Goal: Task Accomplishment & Management: Manage account settings

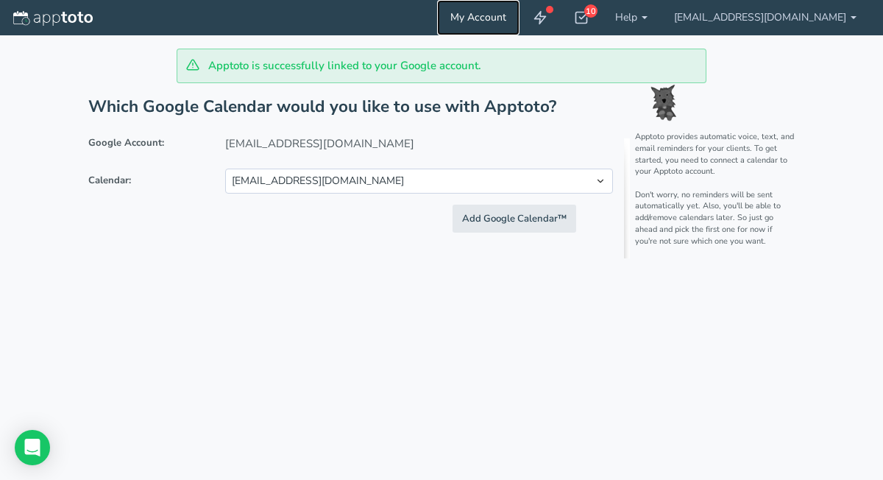
click at [520, 15] on link "My Account" at bounding box center [478, 17] width 82 height 35
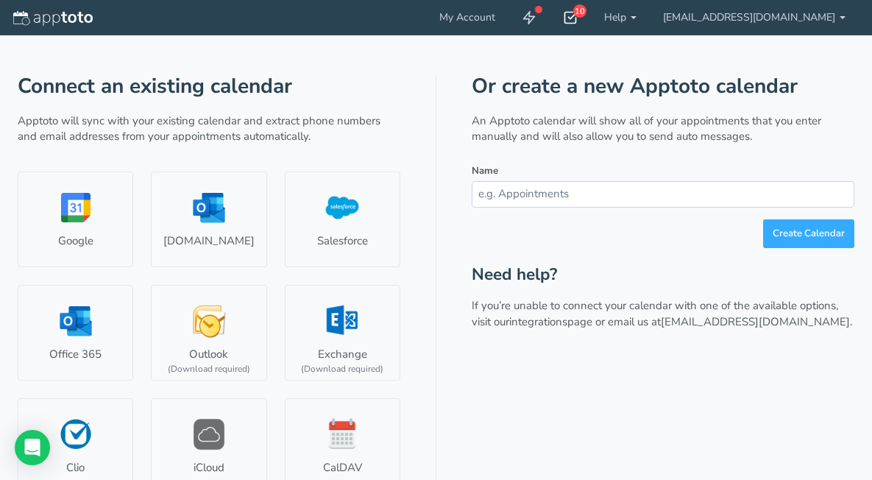
click at [577, 17] on use at bounding box center [571, 18] width 12 height 11
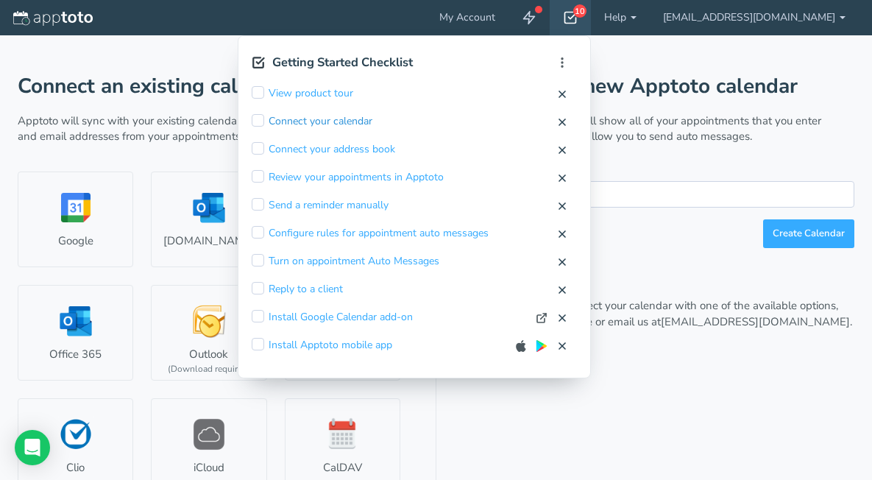
click at [306, 120] on link "Connect your calendar" at bounding box center [321, 121] width 104 height 15
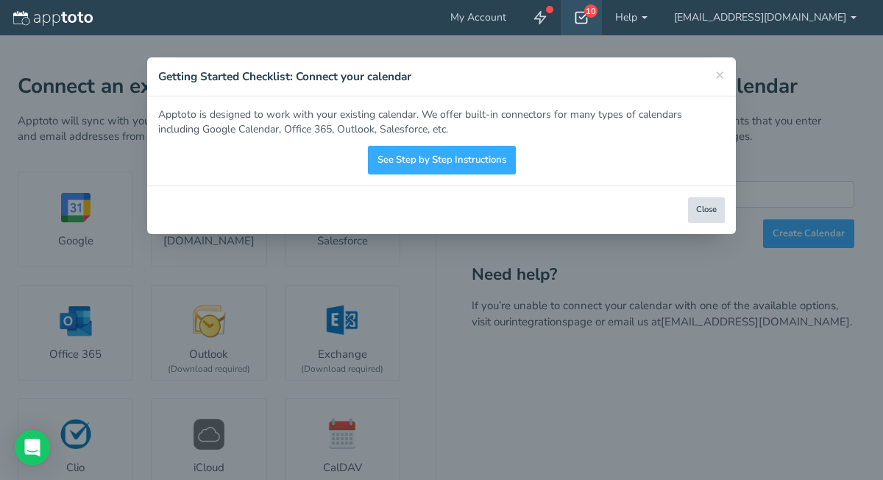
click at [713, 213] on button "Close" at bounding box center [706, 210] width 37 height 26
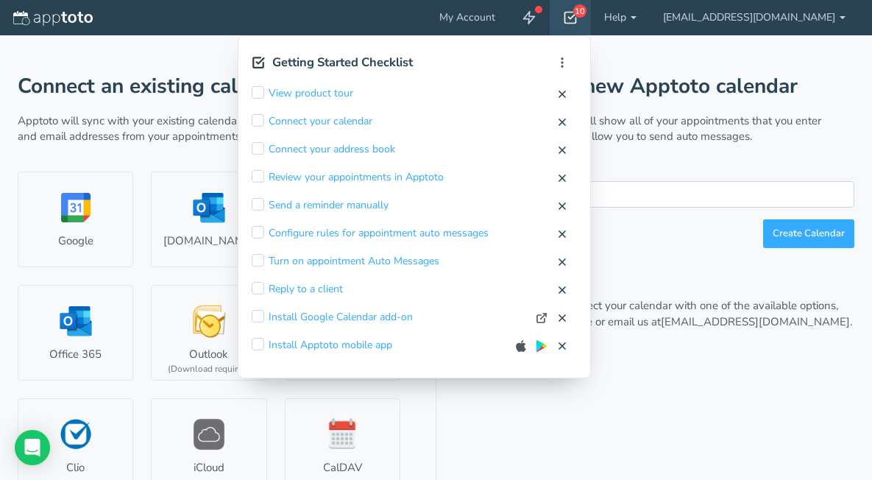
click at [483, 414] on div "Or create a new Apptoto calendar An Apptoto calendar will show all of your appo…" at bounding box center [663, 345] width 383 height 541
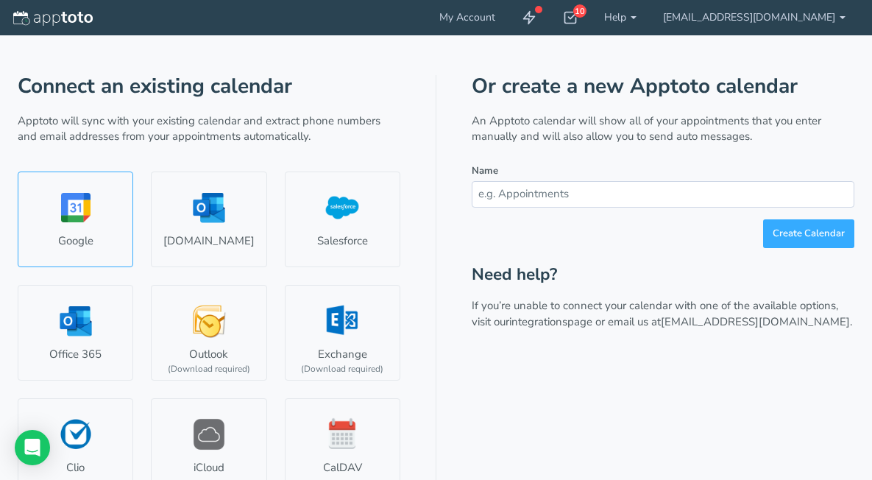
click at [94, 191] on link "Google" at bounding box center [76, 219] width 116 height 96
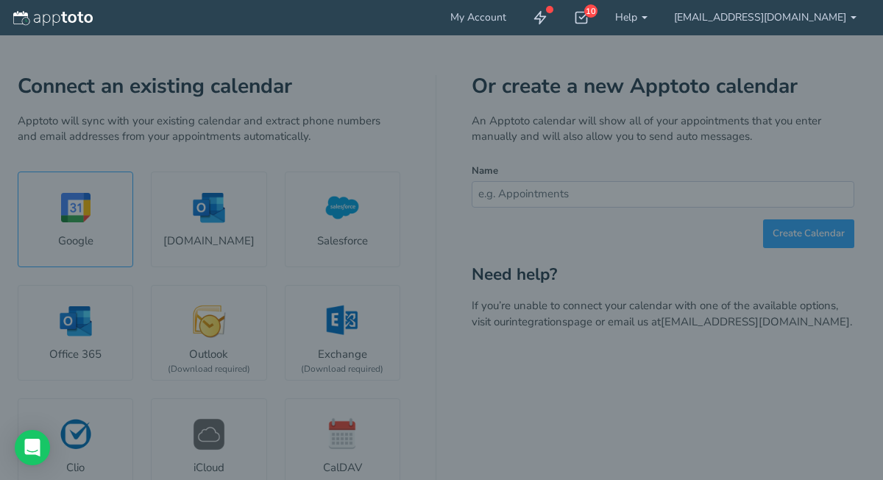
select select "number:58313"
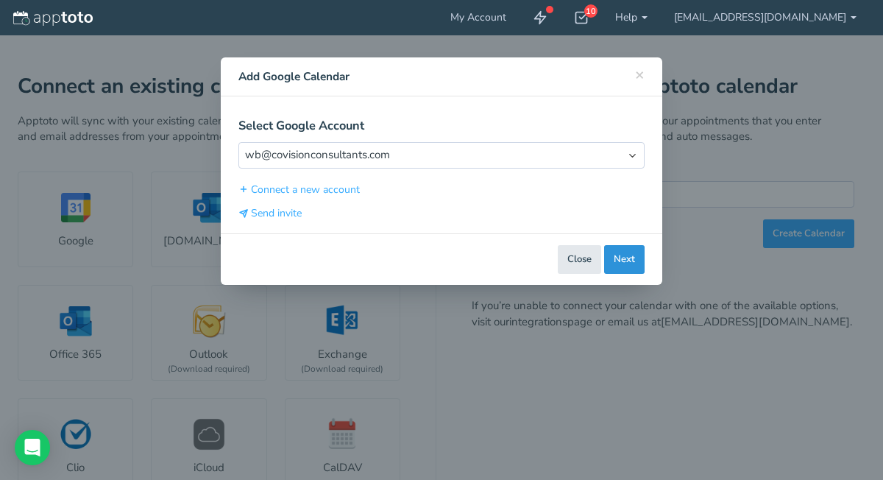
click at [631, 260] on button "Next" at bounding box center [624, 259] width 40 height 29
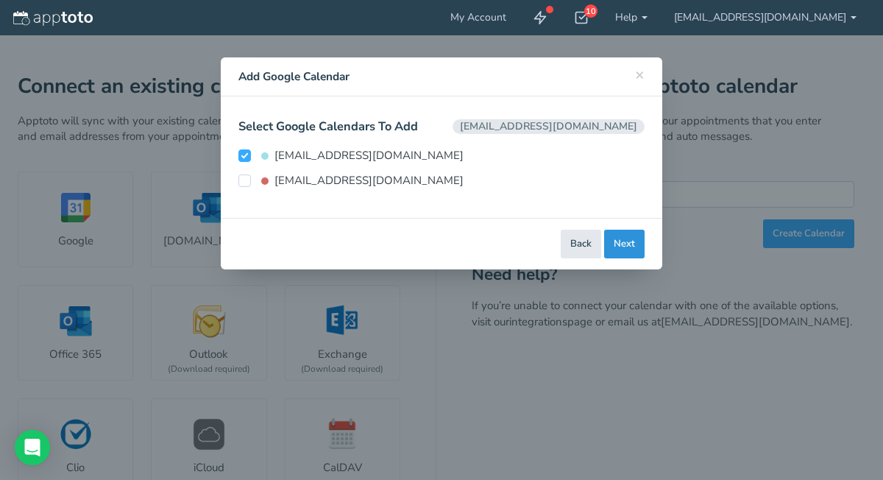
click at [624, 247] on button "Next" at bounding box center [624, 244] width 40 height 29
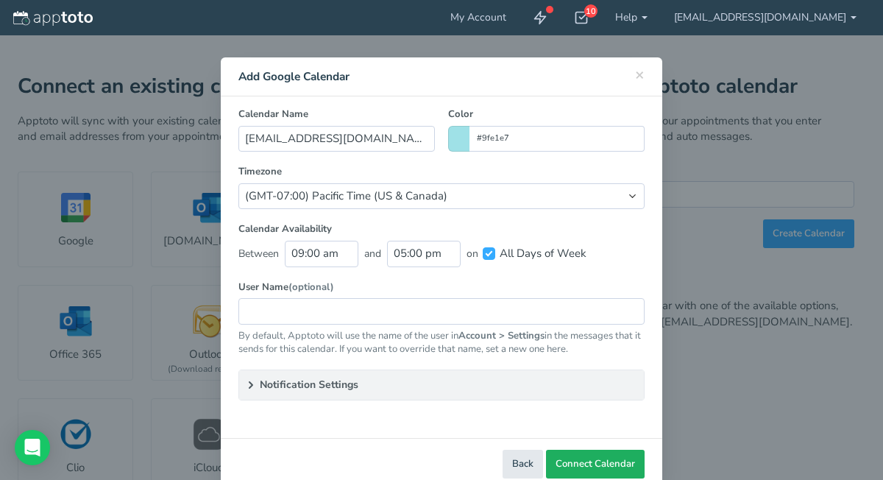
click at [628, 462] on button "Connect Calendar" at bounding box center [595, 464] width 99 height 29
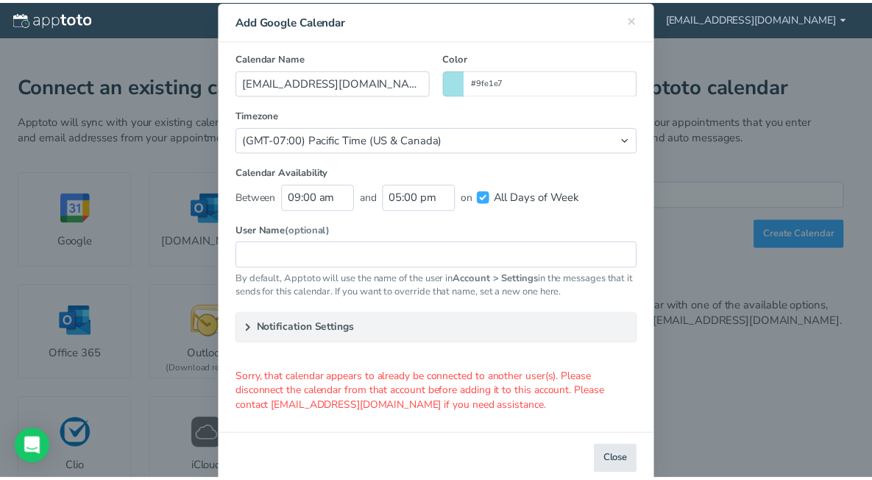
scroll to position [85, 0]
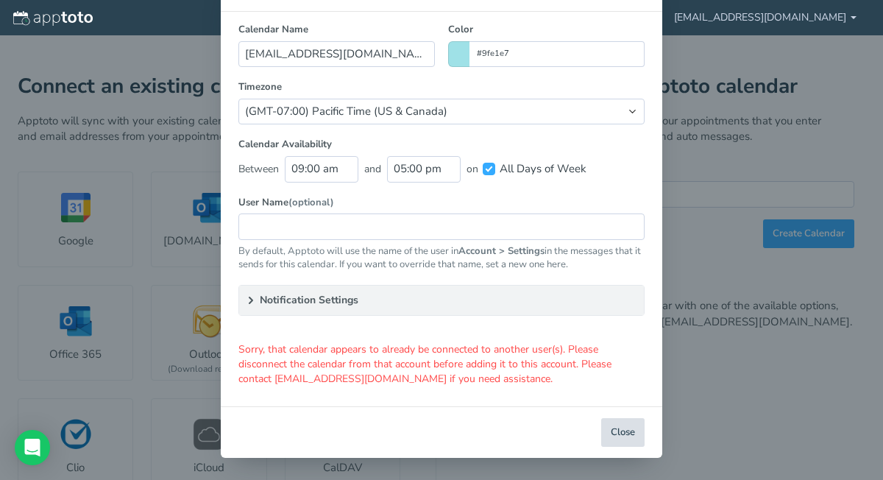
click at [627, 433] on button "Close" at bounding box center [622, 432] width 43 height 29
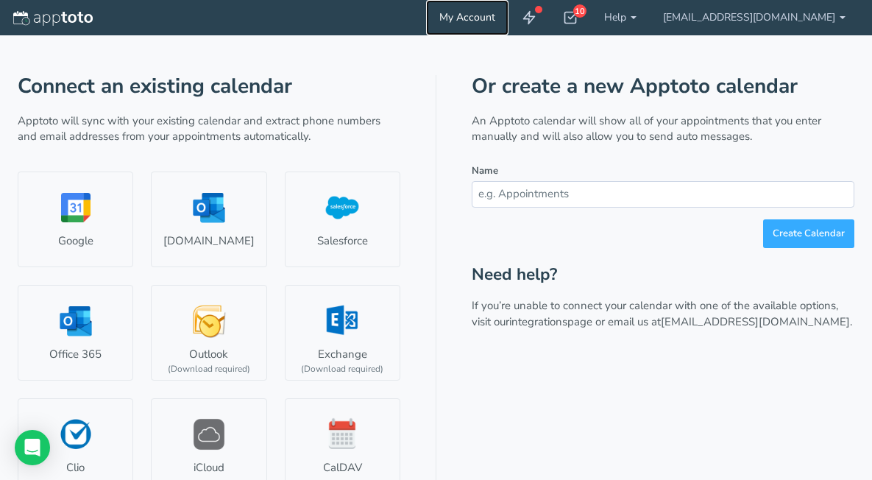
click at [503, 19] on link "My Account" at bounding box center [467, 17] width 82 height 35
click at [766, 18] on link "[EMAIL_ADDRESS][DOMAIN_NAME]" at bounding box center [754, 17] width 209 height 35
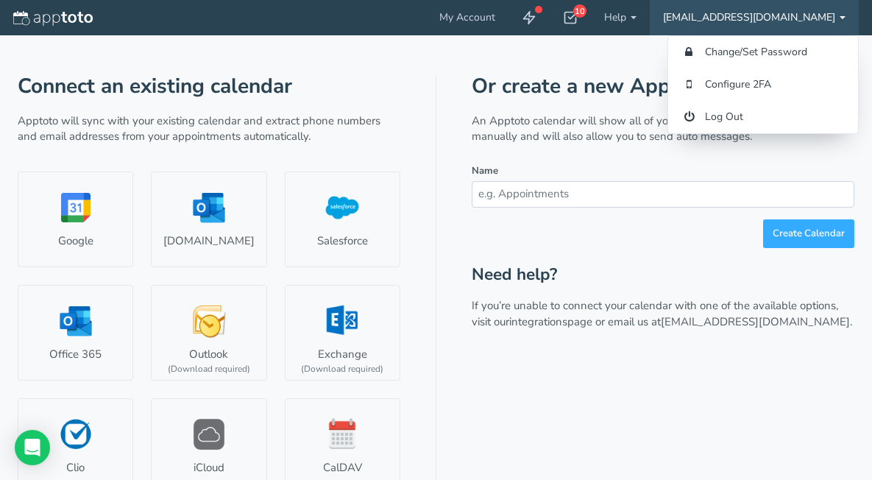
click at [396, 53] on div "Connect an existing calendar Apptoto will sync with your existing calendar and …" at bounding box center [436, 325] width 837 height 581
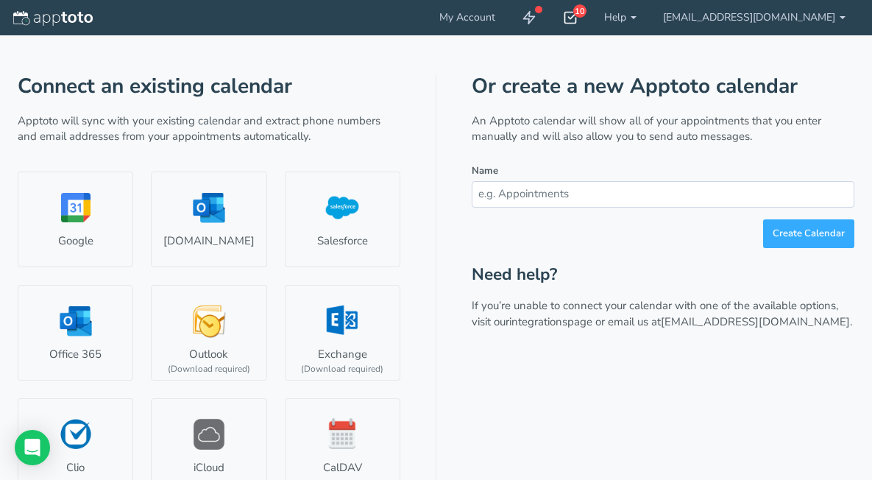
click at [591, 25] on div "10" at bounding box center [570, 17] width 41 height 35
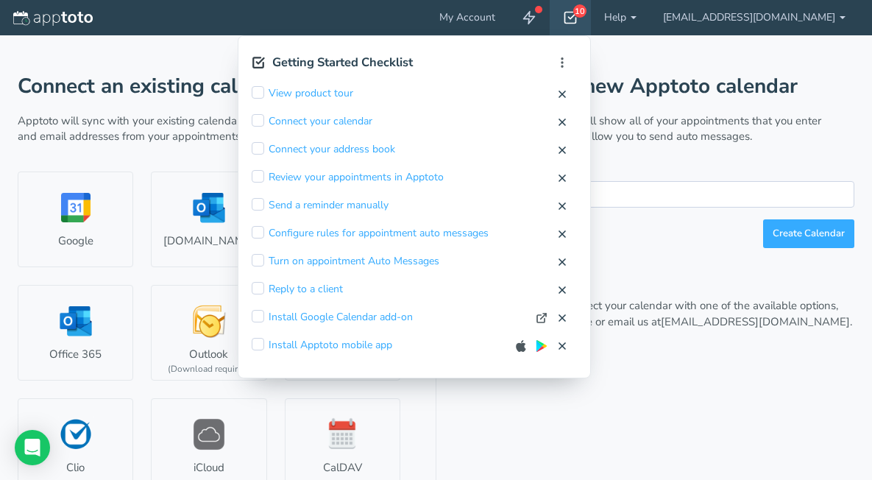
click at [430, 23] on header "My Account 10 Getting Started Checklist Hide completed Refresh Remove Checklist…" at bounding box center [436, 17] width 872 height 35
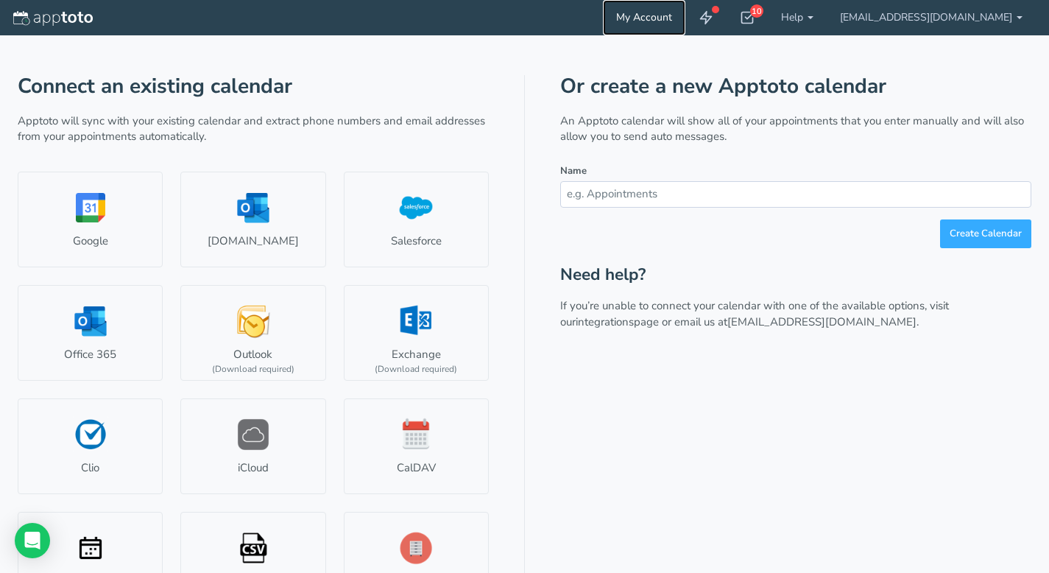
click at [667, 21] on link "My Account" at bounding box center [644, 17] width 82 height 35
click at [713, 18] on icon at bounding box center [705, 17] width 15 height 15
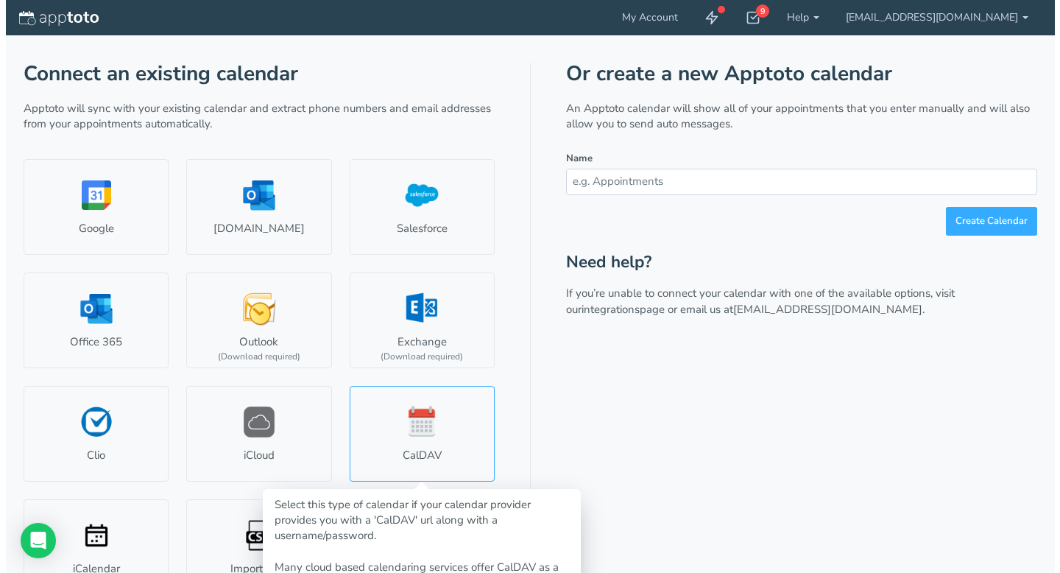
scroll to position [43, 0]
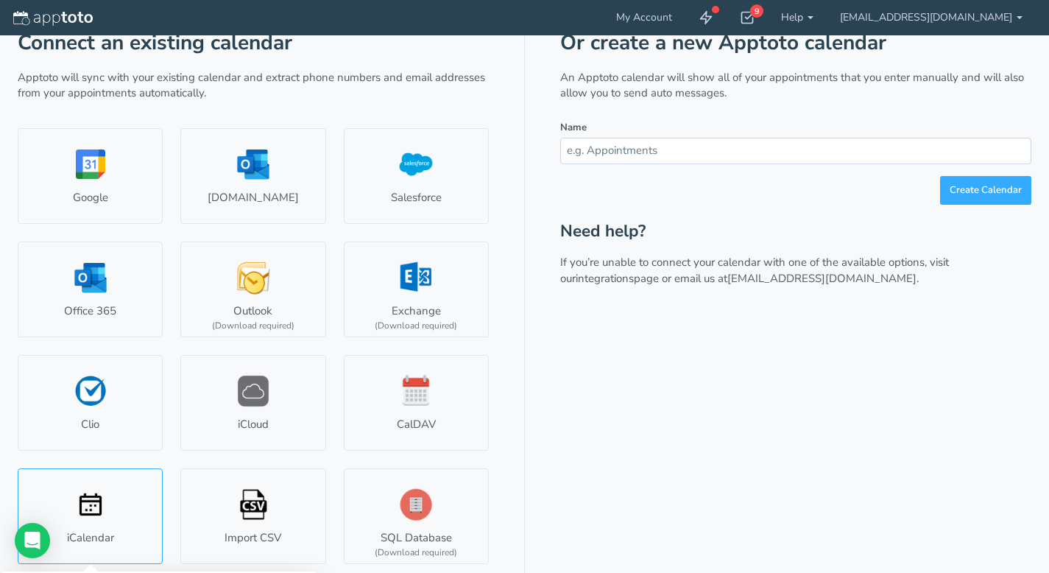
click at [113, 511] on link "iCalendar" at bounding box center [90, 516] width 145 height 96
type input "Ics Calendar"
type input "#fd1e4d"
select select "string:"
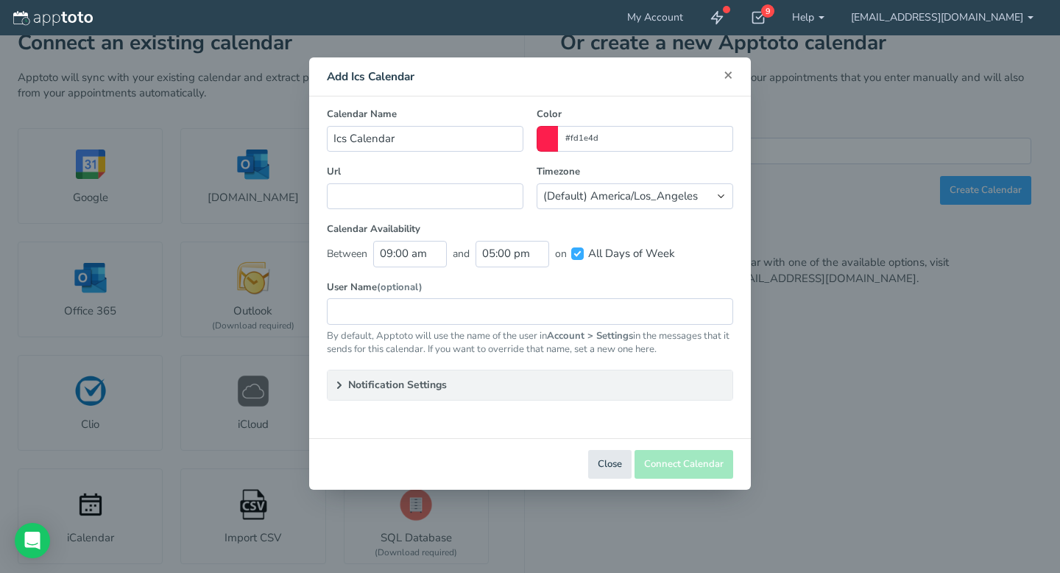
click at [732, 77] on span "×" at bounding box center [728, 74] width 10 height 21
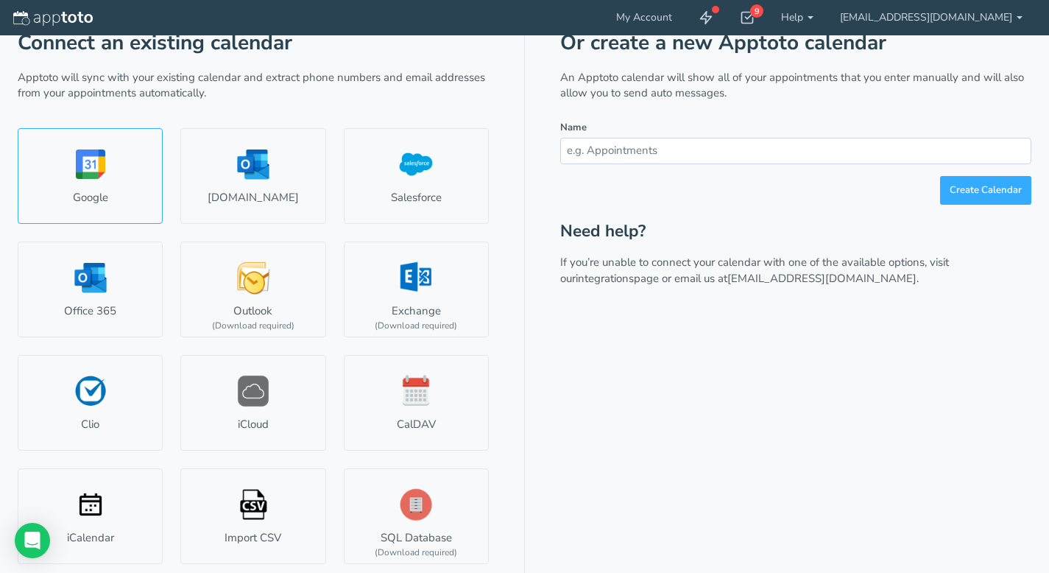
click at [116, 170] on link "Google" at bounding box center [90, 176] width 145 height 96
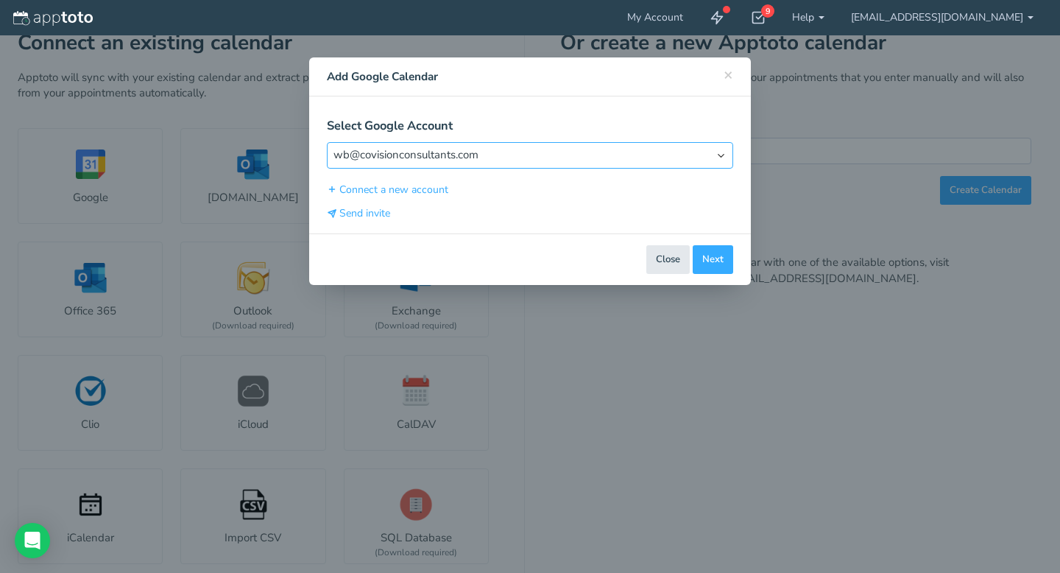
click at [558, 157] on select "Select Account wb@covisionconsultants.com" at bounding box center [530, 155] width 406 height 26
select select "object:null"
click at [327, 142] on select "Select Account wb@covisionconsultants.com" at bounding box center [530, 155] width 406 height 26
click at [709, 257] on span "Connect" at bounding box center [705, 259] width 37 height 14
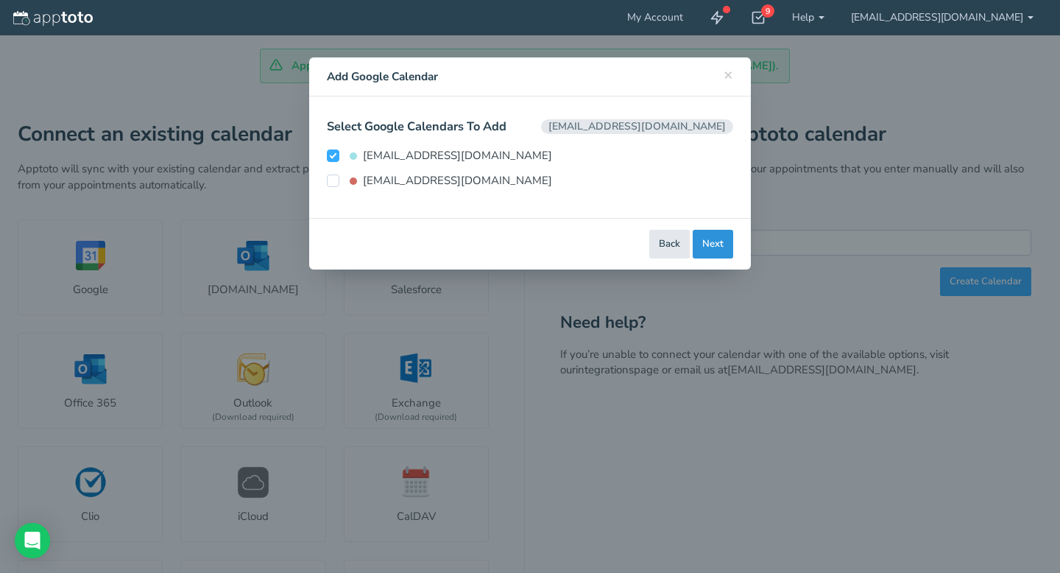
click at [715, 244] on button "Next" at bounding box center [713, 244] width 40 height 29
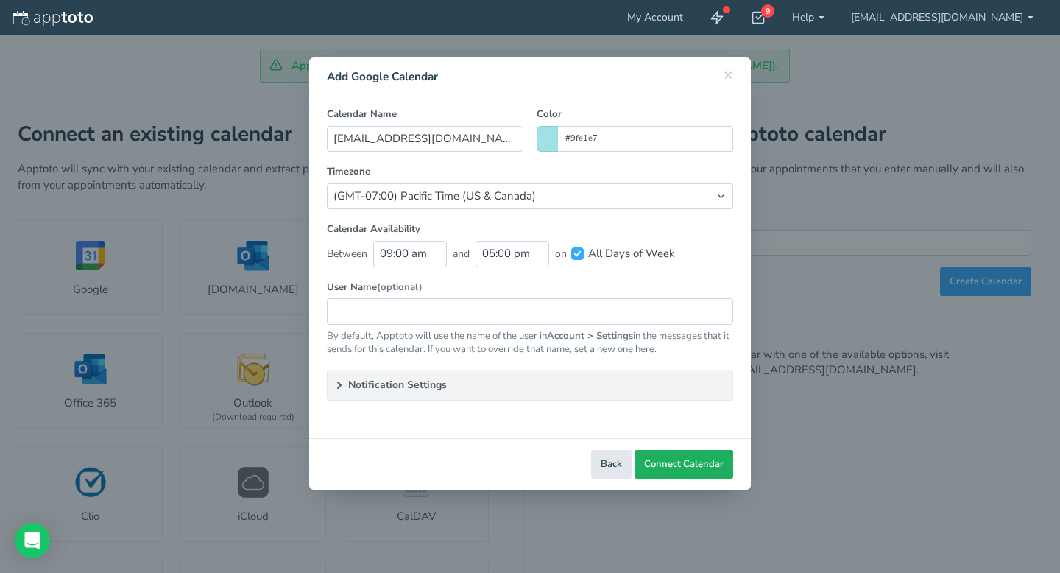
click at [701, 465] on span "Connect Calendar" at bounding box center [683, 464] width 79 height 14
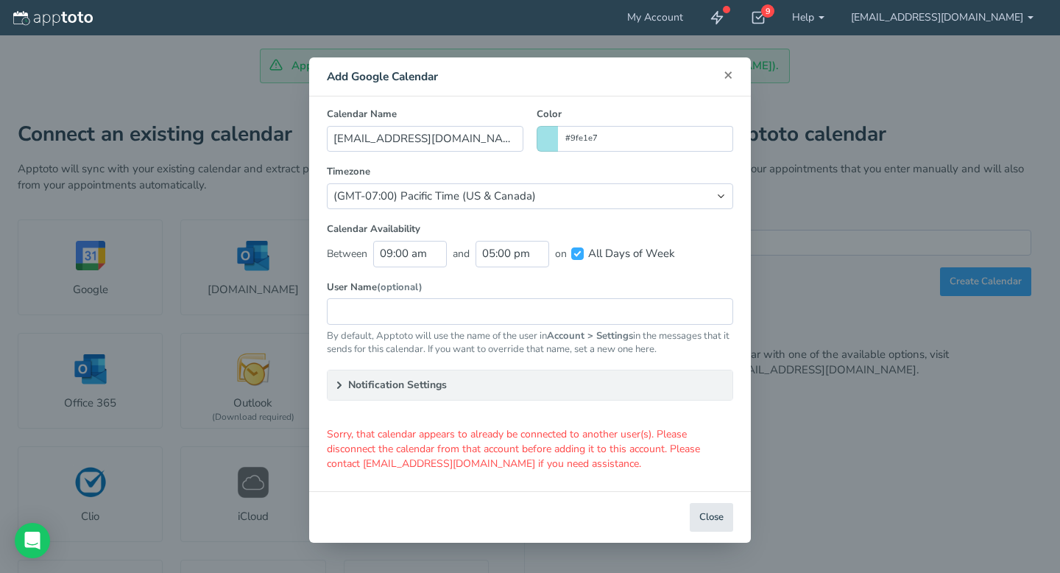
click at [729, 73] on span "×" at bounding box center [728, 74] width 10 height 21
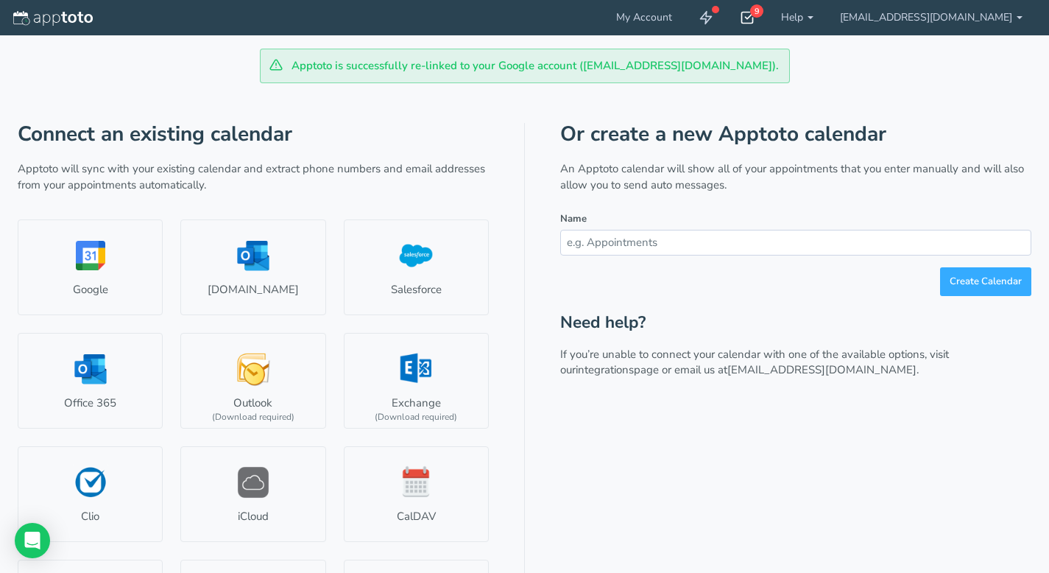
click at [754, 15] on icon at bounding box center [747, 17] width 15 height 15
click at [538, 124] on div "My Account 9 Getting Started Checklist Hide completed Refresh Remove Checklist …" at bounding box center [524, 332] width 1049 height 664
click at [754, 19] on icon at bounding box center [747, 17] width 15 height 15
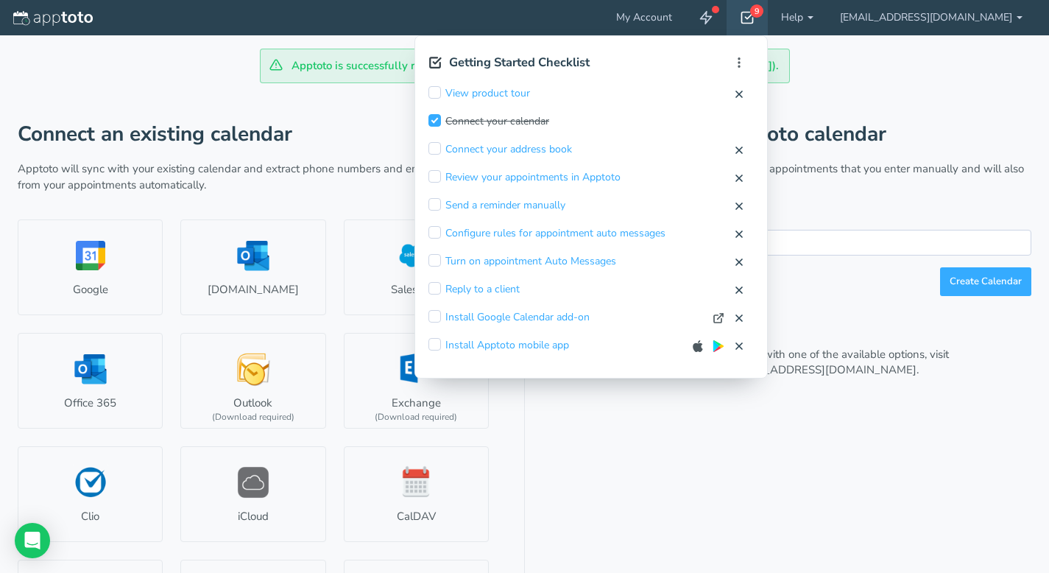
click at [441, 263] on input "checkbox" at bounding box center [434, 260] width 13 height 13
click at [441, 314] on input "checkbox" at bounding box center [434, 316] width 13 height 13
click at [441, 205] on input "checkbox" at bounding box center [434, 204] width 13 height 13
click at [441, 175] on input "checkbox" at bounding box center [434, 176] width 13 height 13
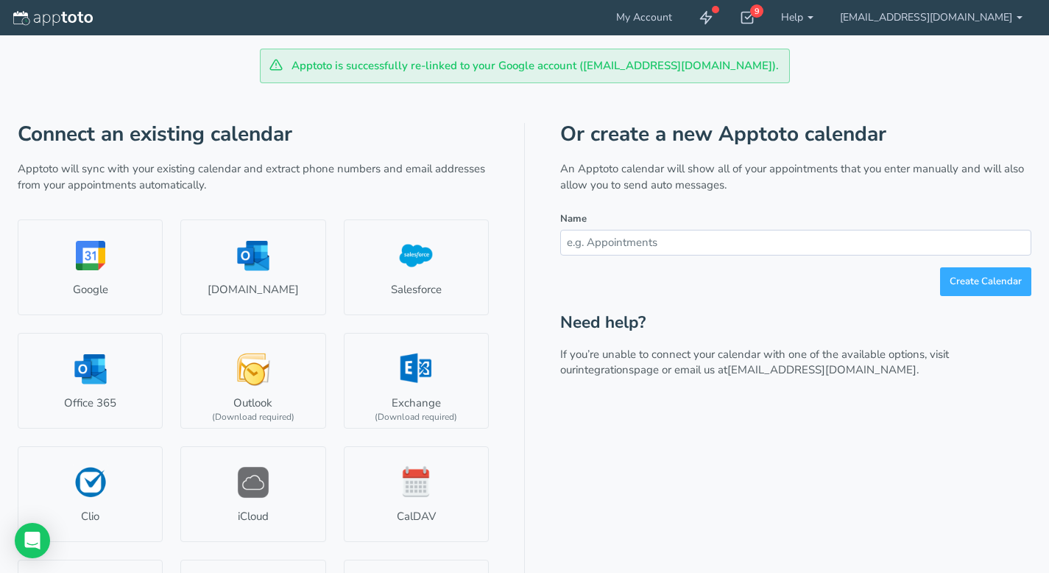
click at [468, 141] on div "My Account 9 Getting Started Checklist Hide completed Refresh Remove Checklist …" at bounding box center [524, 332] width 1049 height 664
click at [54, 18] on img at bounding box center [52, 18] width 79 height 15
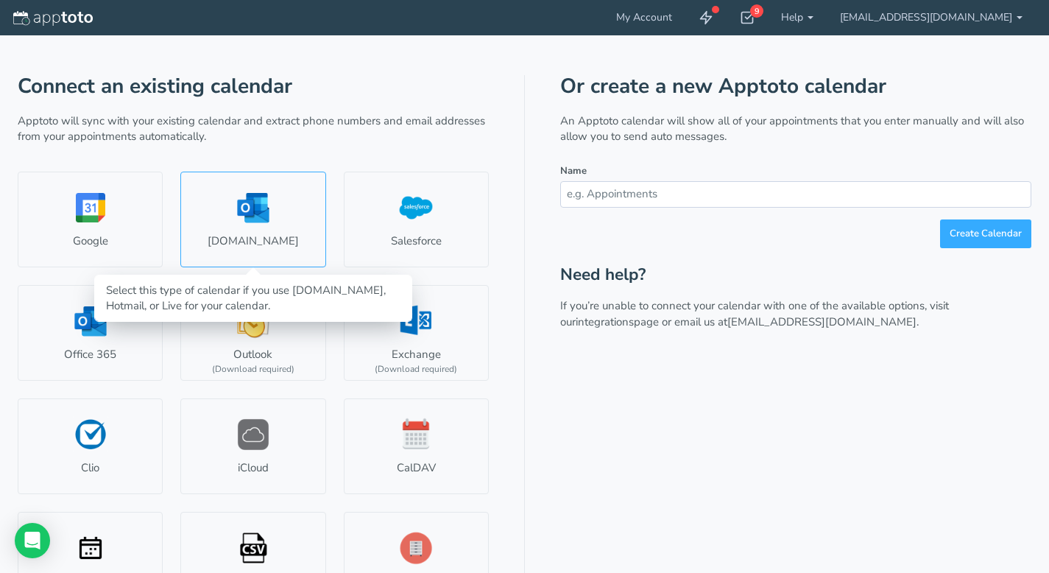
click at [313, 227] on link "[DOMAIN_NAME]" at bounding box center [252, 219] width 145 height 96
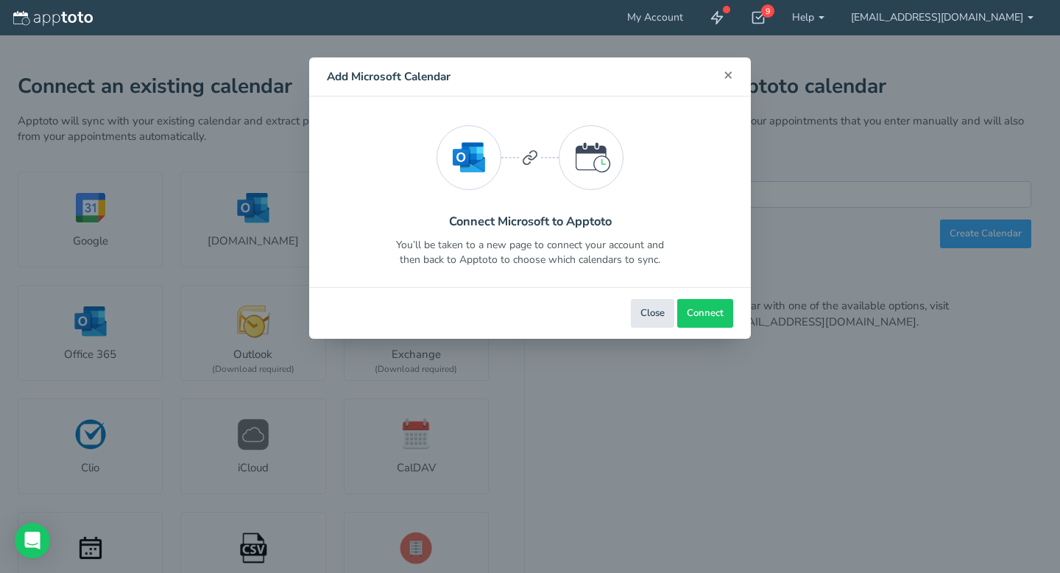
click at [726, 71] on span "×" at bounding box center [728, 74] width 10 height 21
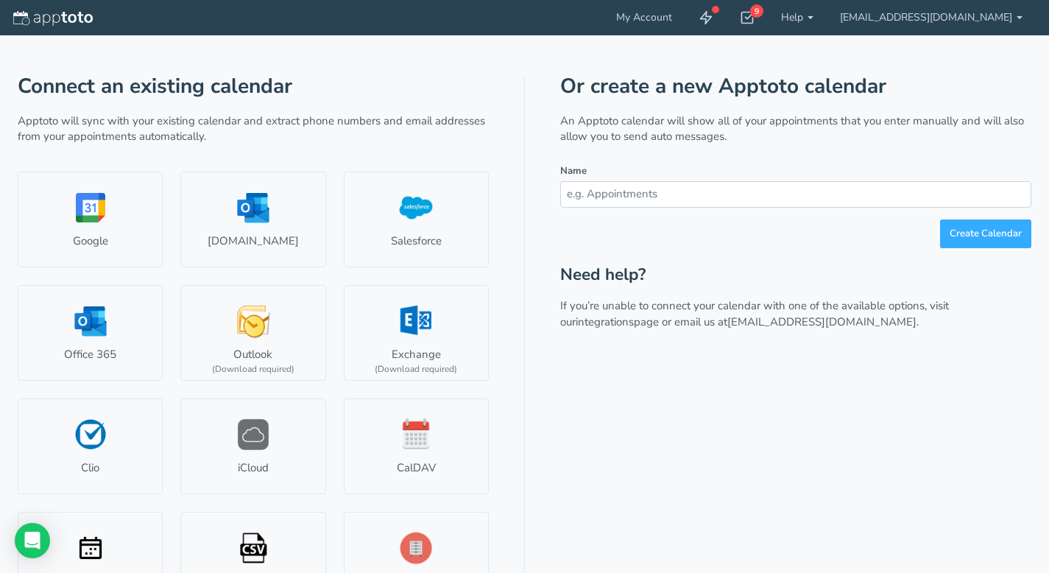
click at [826, 194] on input "text" at bounding box center [795, 194] width 471 height 26
type input "[EMAIL_ADDRESS][DOMAIN_NAME]"
click at [992, 237] on button "Create Calendar" at bounding box center [985, 233] width 91 height 29
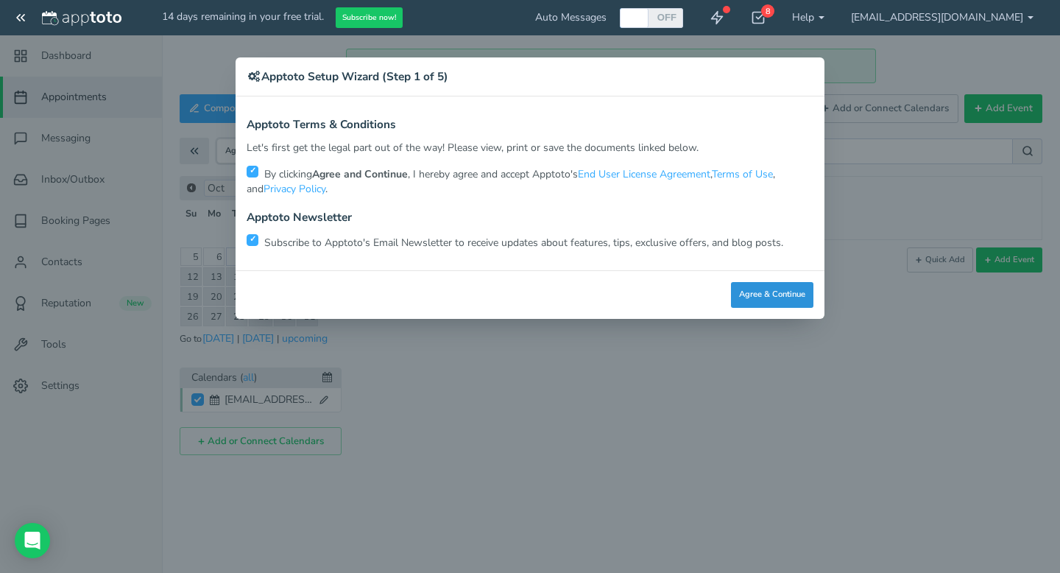
click at [795, 299] on button "Agree & Continue" at bounding box center [772, 295] width 82 height 26
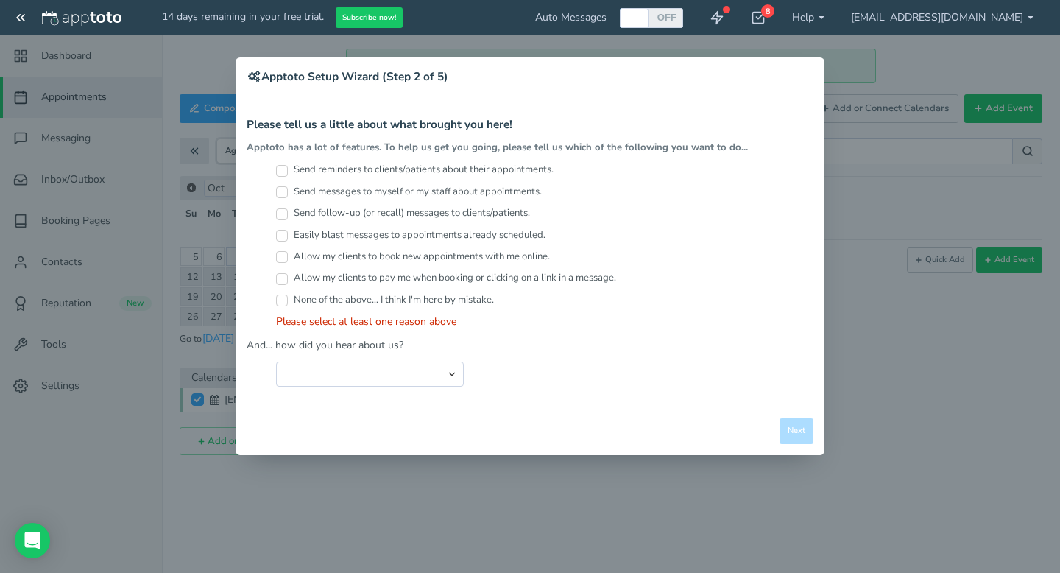
click at [284, 169] on input "Send reminders to clients/patients about their appointments." at bounding box center [282, 171] width 12 height 12
checkbox input "true"
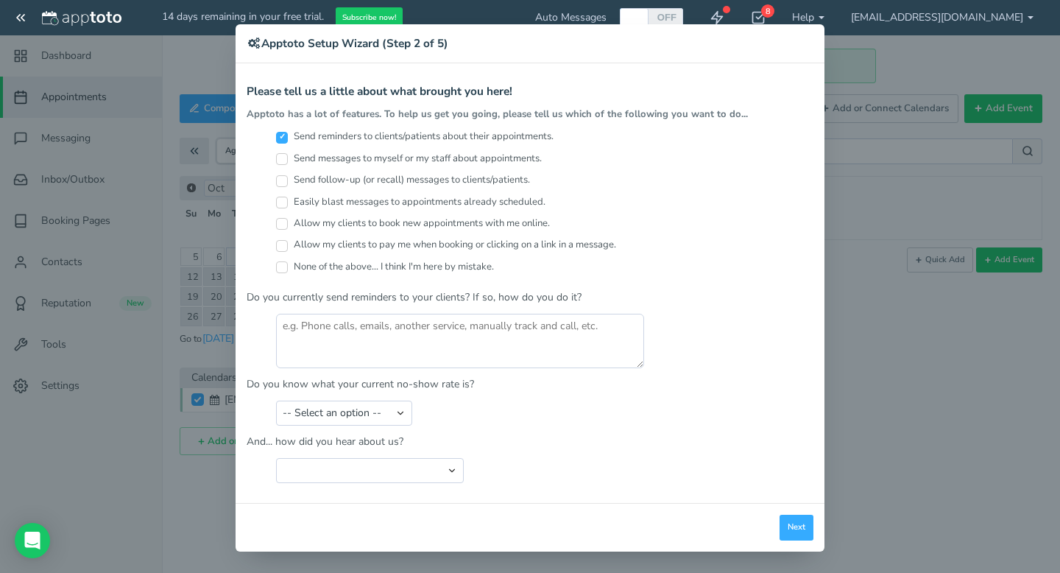
scroll to position [34, 0]
click at [277, 156] on input "Send messages to myself or my staff about appointments." at bounding box center [282, 158] width 12 height 12
checkbox input "true"
click at [796, 528] on button "Next" at bounding box center [796, 527] width 34 height 26
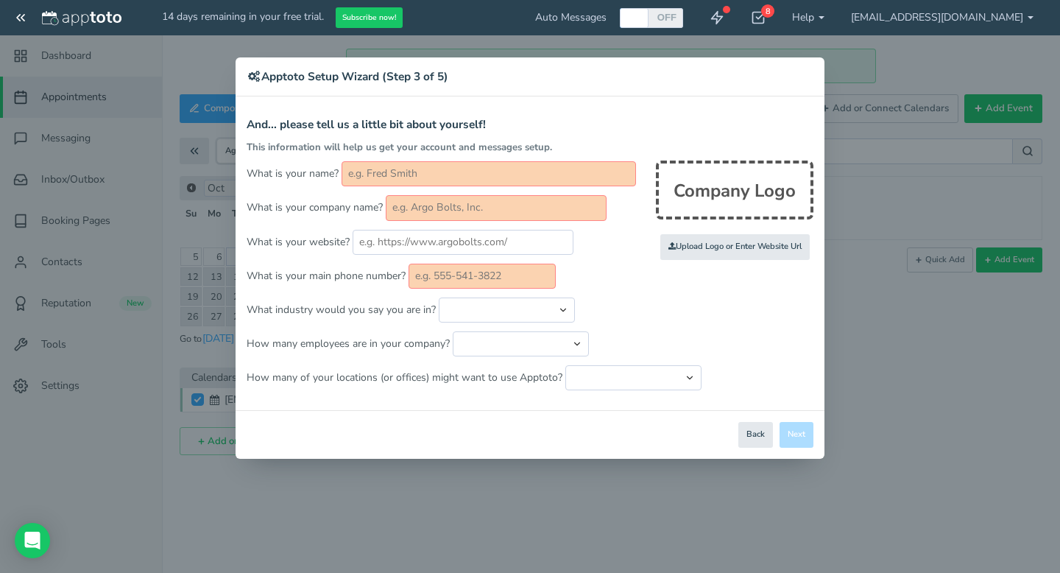
scroll to position [0, 0]
drag, startPoint x: 648, startPoint y: 75, endPoint x: 559, endPoint y: 272, distance: 216.0
click at [559, 272] on div "× Apptoto Setup Wizard (Step 3 of 5) Apptoto Terms & Conditions Let's first get…" at bounding box center [530, 257] width 589 height 401
click at [699, 325] on form "And... please tell us a little bit about yourself! This information will help u…" at bounding box center [530, 254] width 567 height 272
click at [762, 431] on button "Back" at bounding box center [755, 435] width 35 height 26
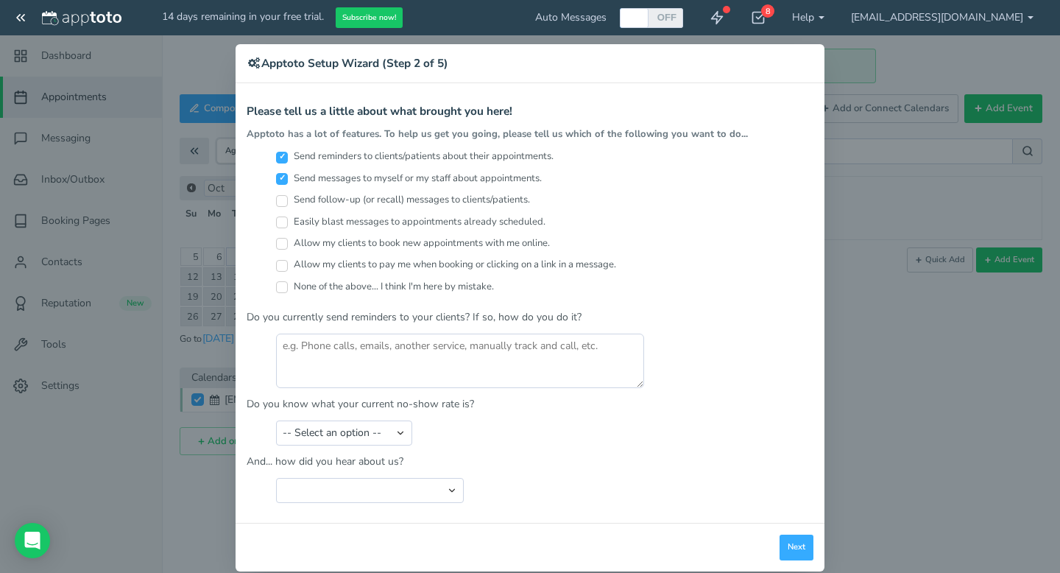
scroll to position [34, 0]
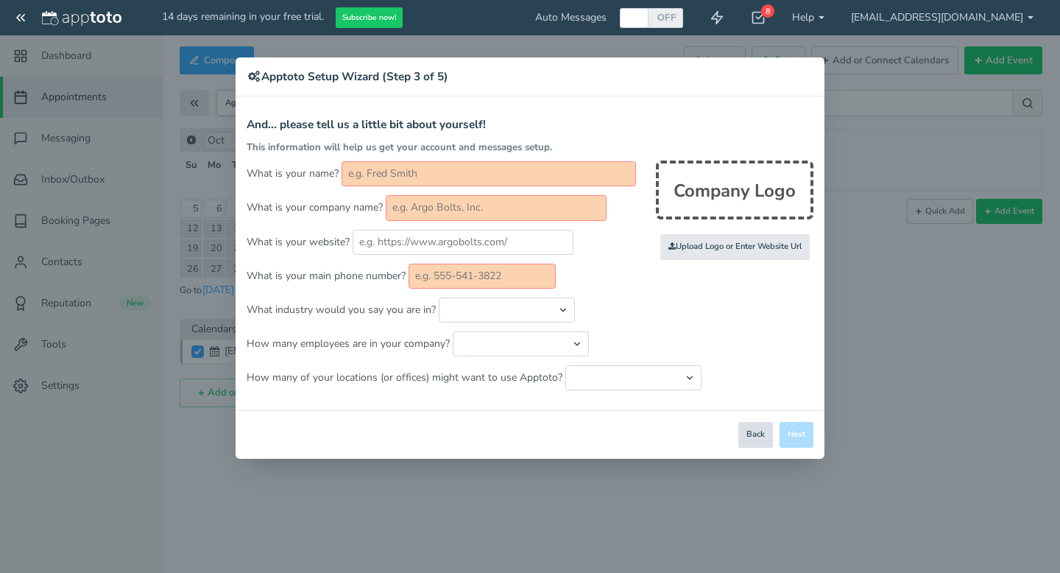
click at [762, 437] on button "Back" at bounding box center [755, 435] width 35 height 26
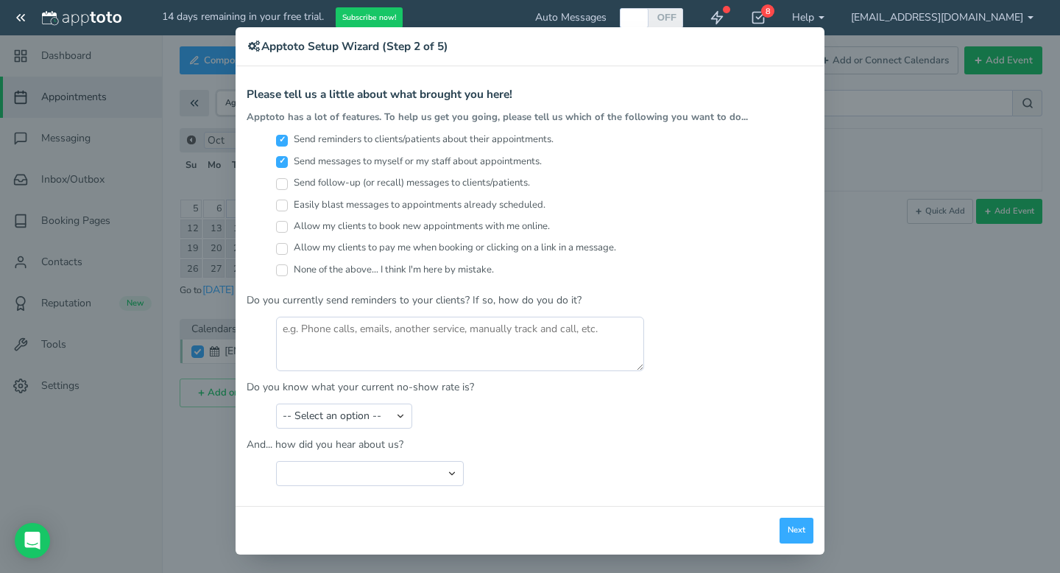
scroll to position [34, 0]
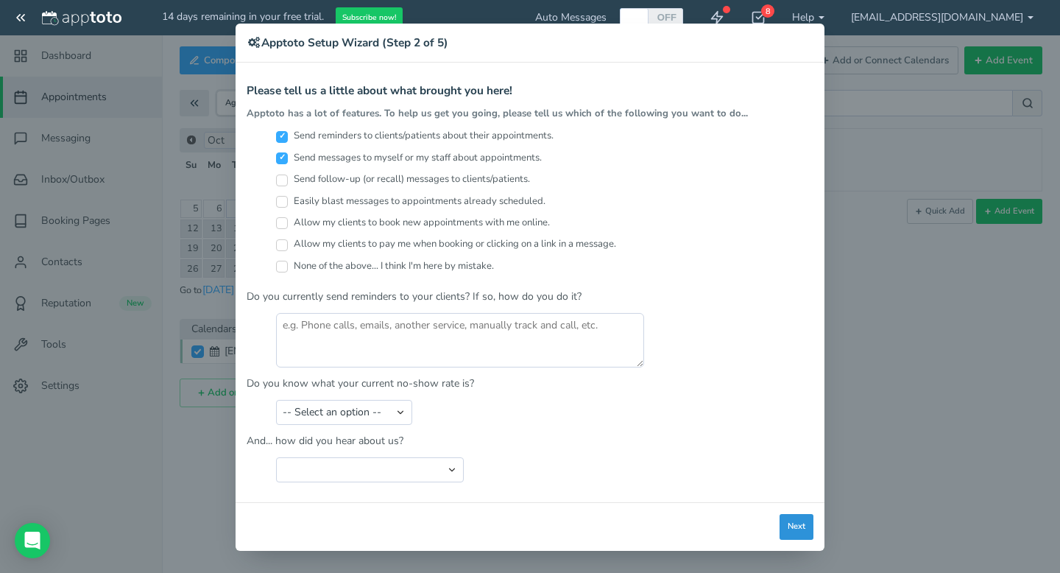
click at [792, 537] on button "Next" at bounding box center [796, 527] width 34 height 26
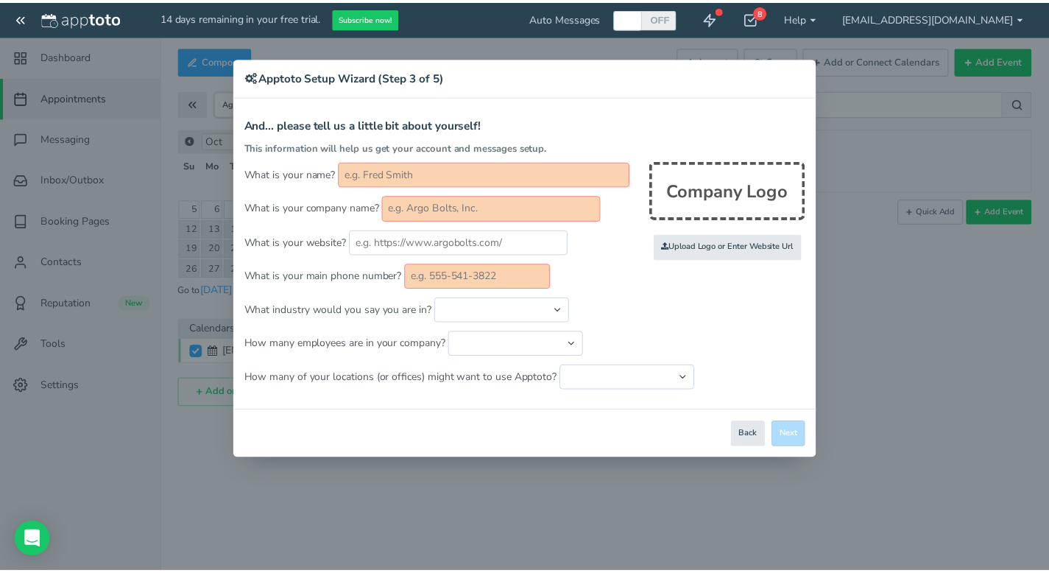
scroll to position [0, 0]
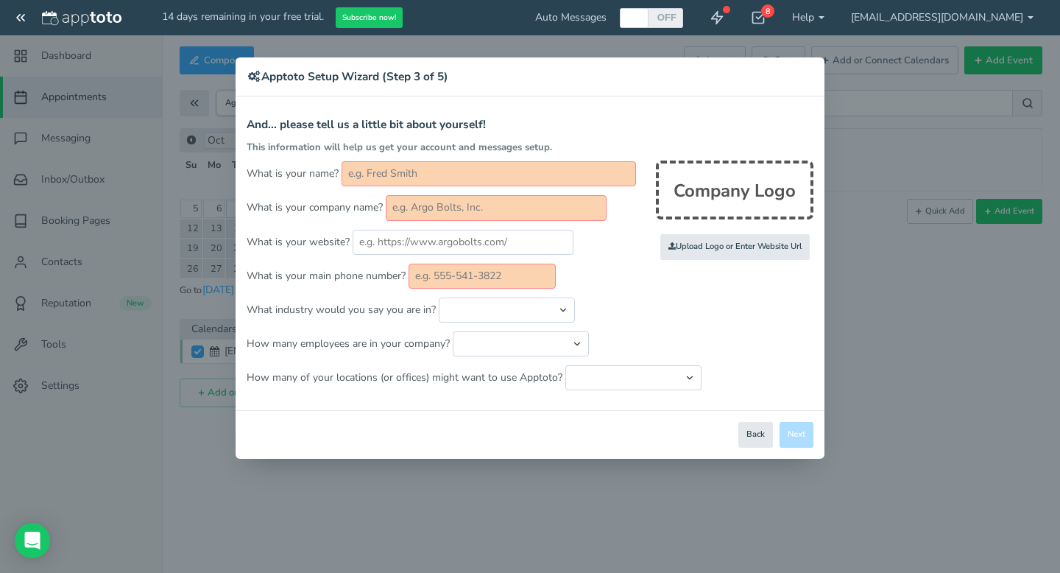
click at [445, 170] on input "text" at bounding box center [488, 173] width 294 height 25
type input "wissam bazzi"
type input "Covision Consultants"
type input "3137172326"
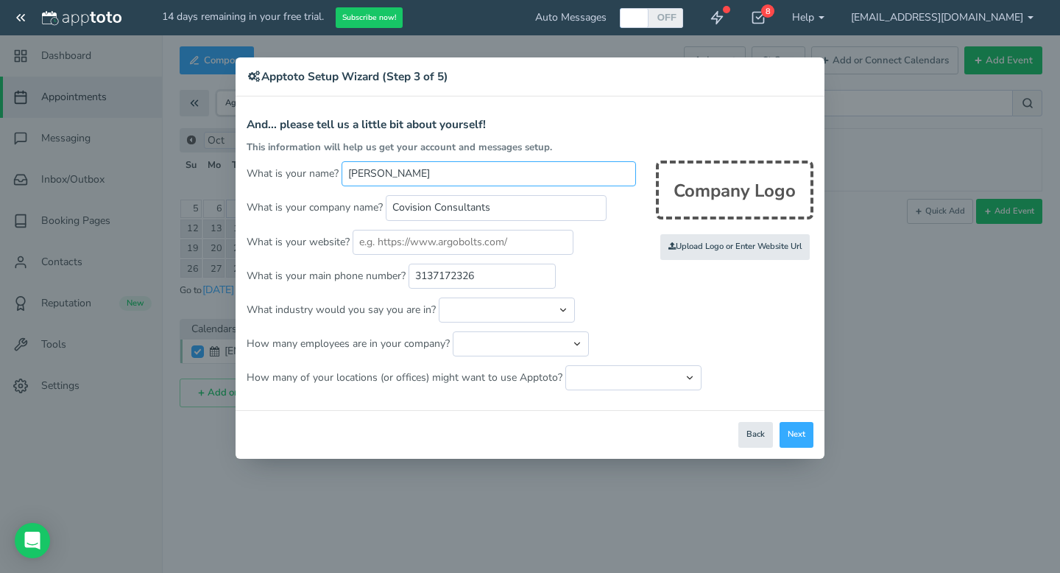
click at [353, 172] on input "wissam bazzi" at bounding box center [488, 173] width 294 height 25
type input "Wissam bazzi"
drag, startPoint x: 495, startPoint y: 275, endPoint x: 344, endPoint y: 271, distance: 150.2
click at [344, 271] on p "What is your main phone number? 3137172326" at bounding box center [530, 275] width 567 height 25
click at [484, 277] on input "3137172326" at bounding box center [481, 275] width 147 height 25
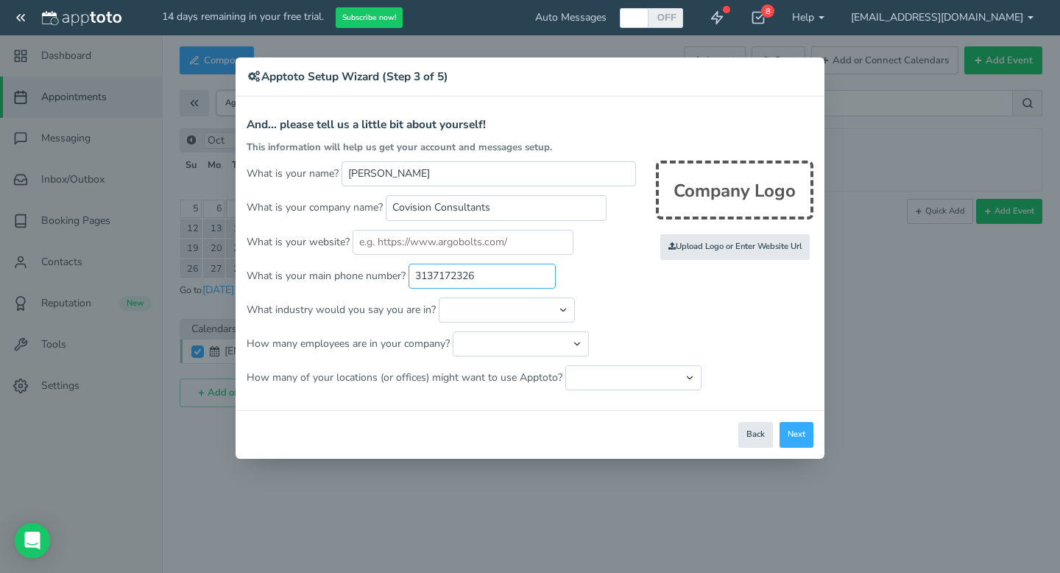
drag, startPoint x: 486, startPoint y: 276, endPoint x: 392, endPoint y: 272, distance: 93.5
click at [392, 272] on p "What is your main phone number? 3137172326" at bounding box center [530, 275] width 567 height 25
type input "5174029322"
click at [798, 439] on button "Next" at bounding box center [796, 435] width 34 height 26
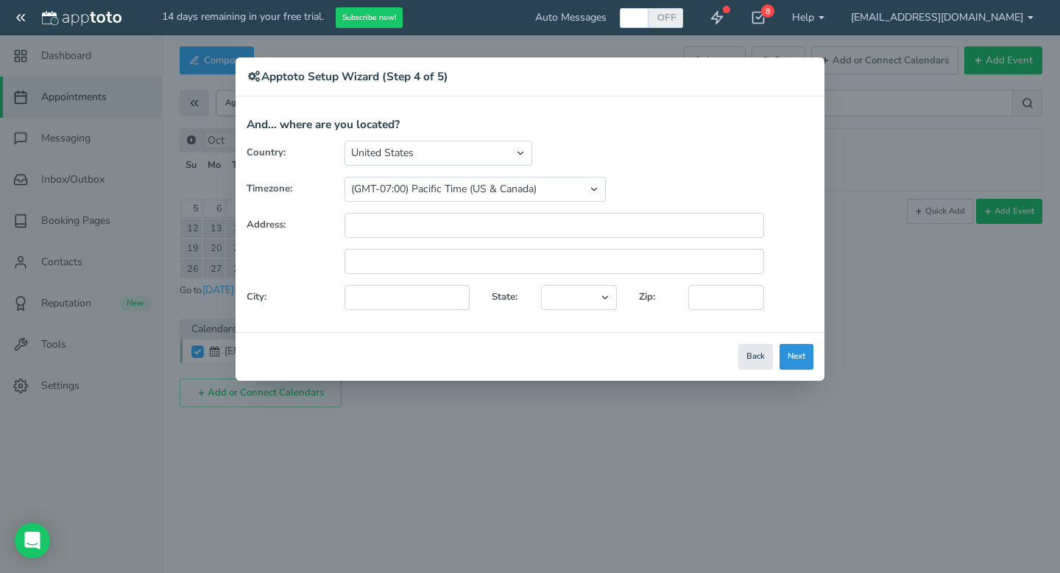
click at [793, 354] on button "Next" at bounding box center [796, 357] width 34 height 26
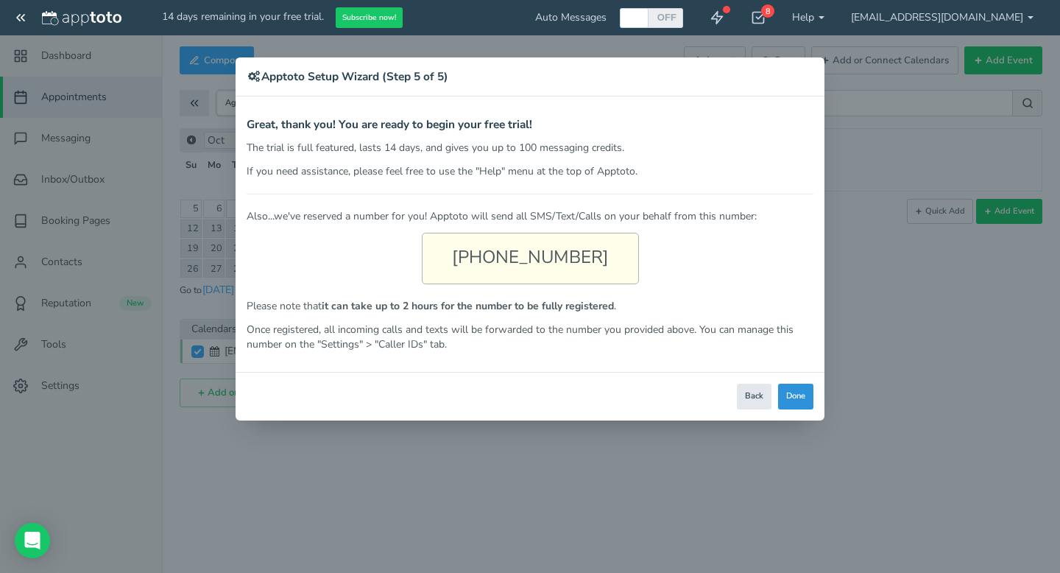
click at [801, 396] on button "Done" at bounding box center [795, 396] width 35 height 26
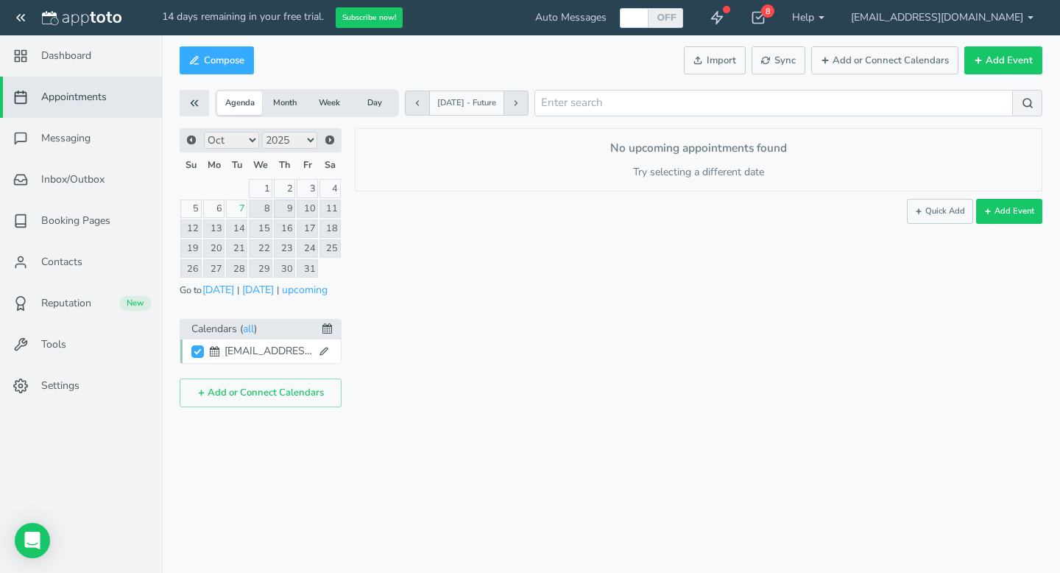
click at [274, 209] on link "9" at bounding box center [284, 208] width 21 height 18
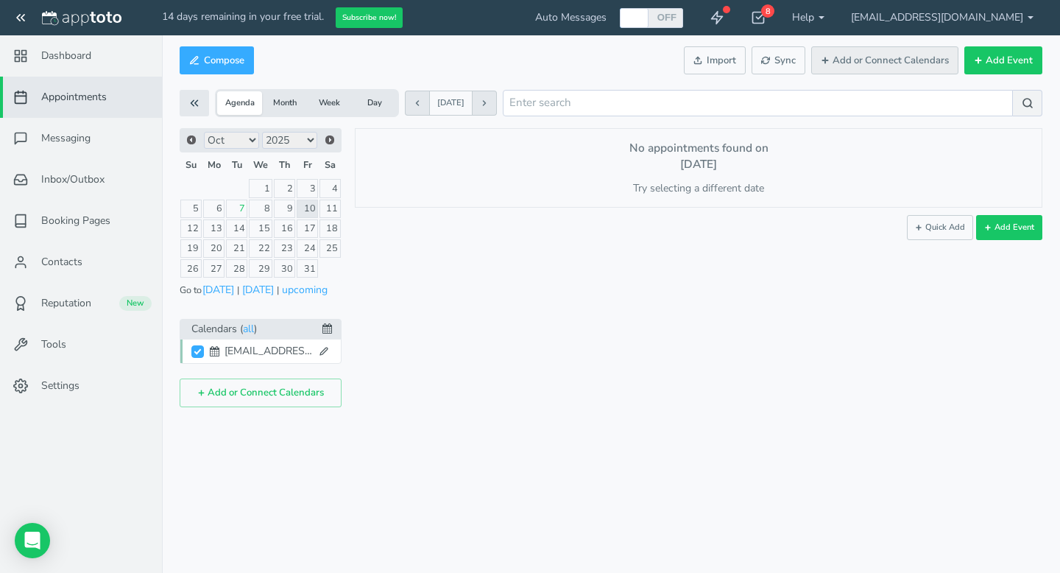
click at [890, 68] on button "Add or Connect Calendars" at bounding box center [884, 60] width 147 height 29
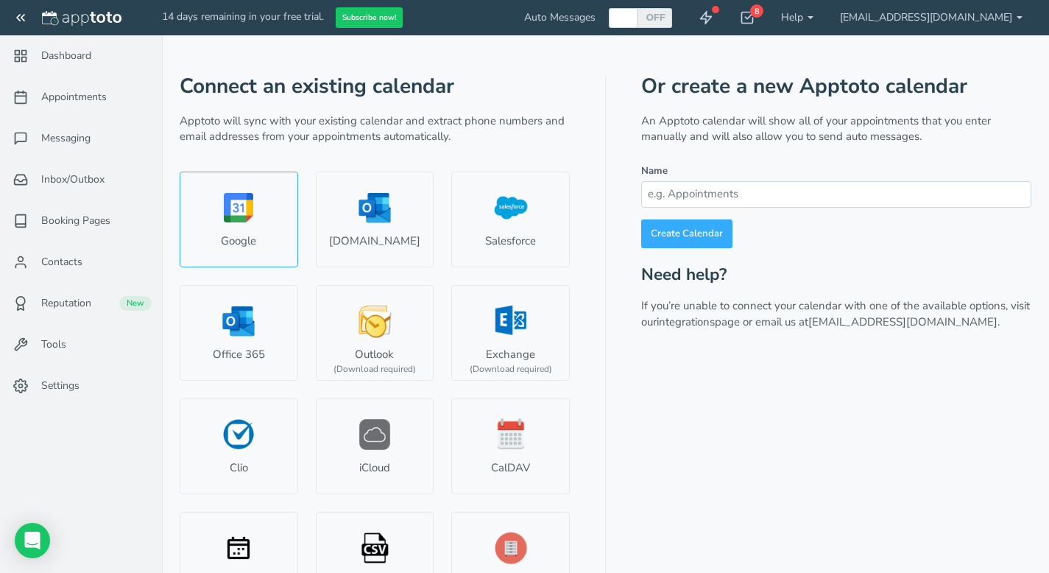
click at [243, 238] on link "Google" at bounding box center [239, 219] width 118 height 96
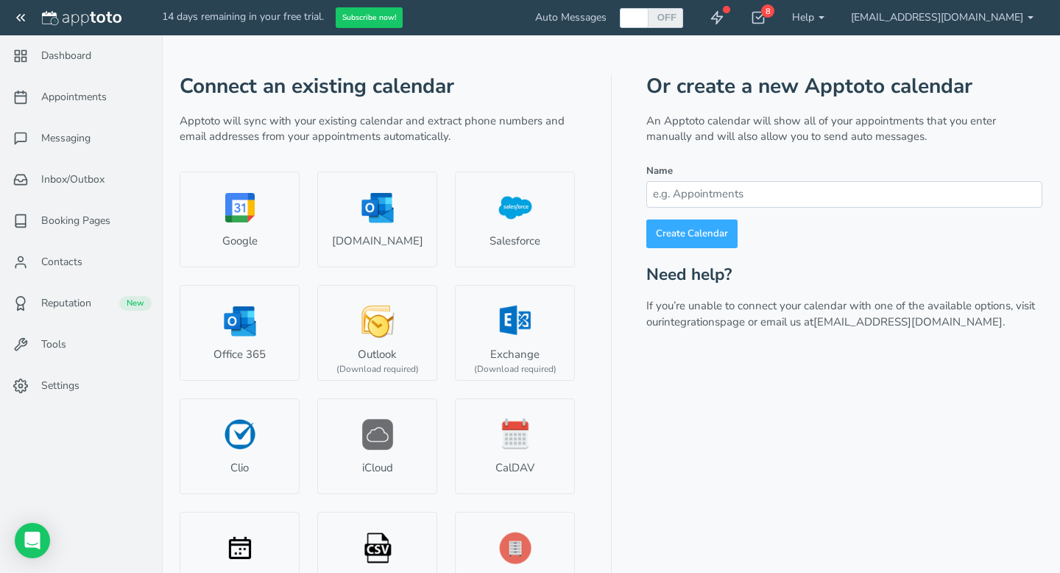
select select "number:58313"
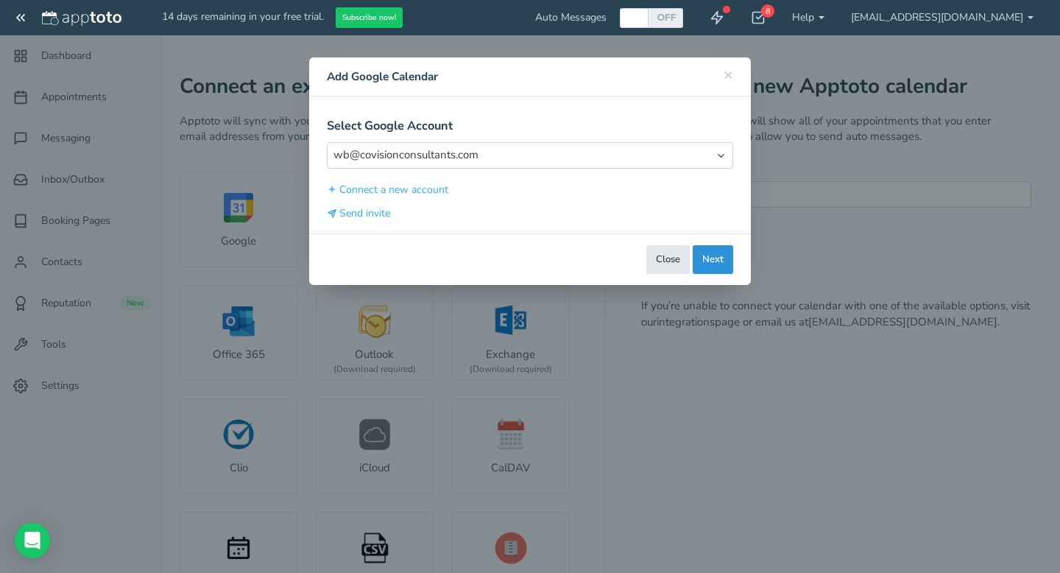
click at [718, 257] on button "Next" at bounding box center [713, 259] width 40 height 29
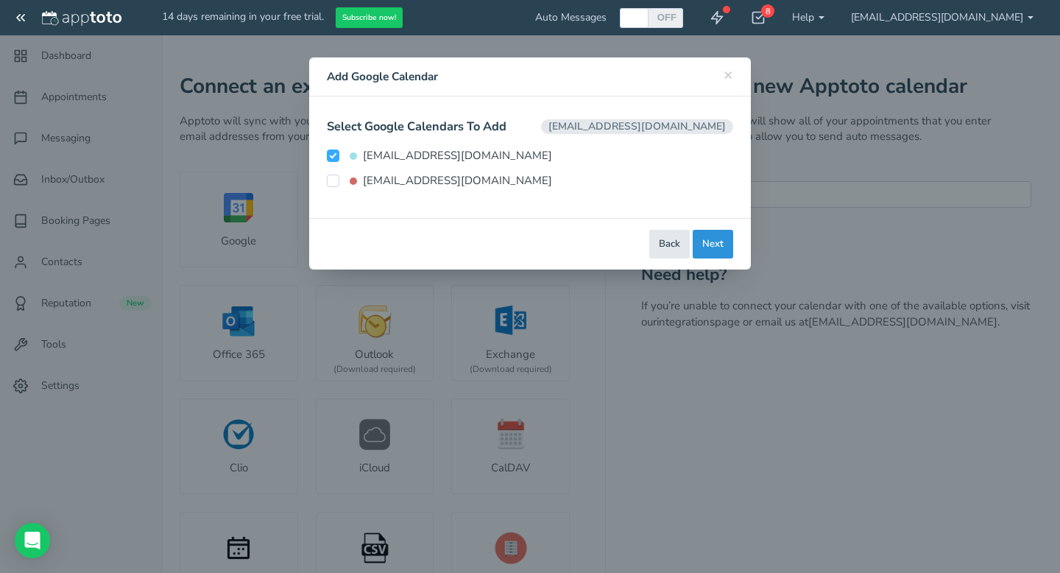
click at [718, 244] on button "Next" at bounding box center [713, 244] width 40 height 29
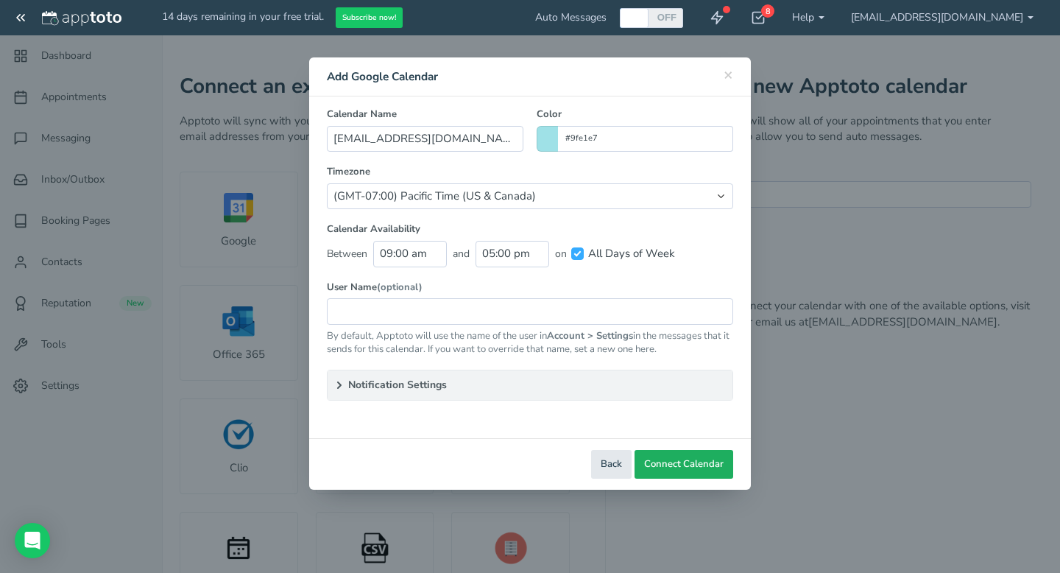
click at [698, 465] on span "Connect Calendar" at bounding box center [683, 464] width 79 height 14
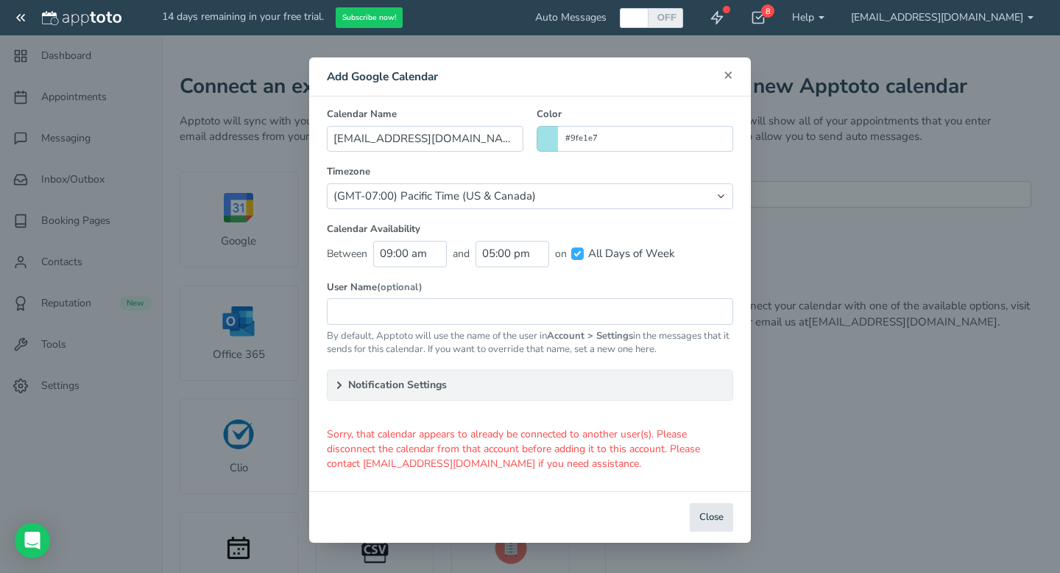
click at [731, 76] on span "×" at bounding box center [728, 74] width 10 height 21
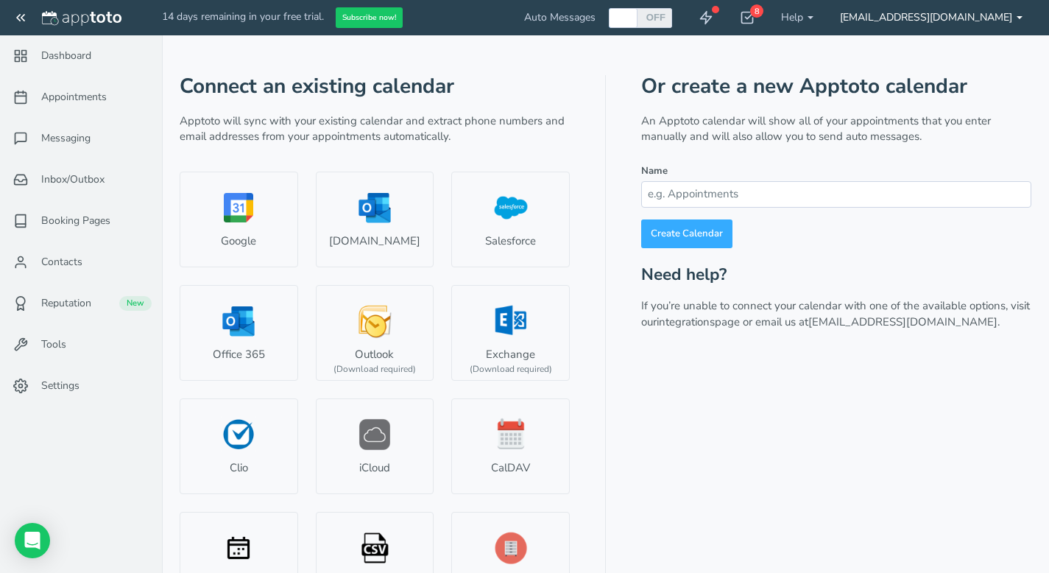
click at [924, 19] on link "[EMAIL_ADDRESS][DOMAIN_NAME]" at bounding box center [930, 17] width 209 height 35
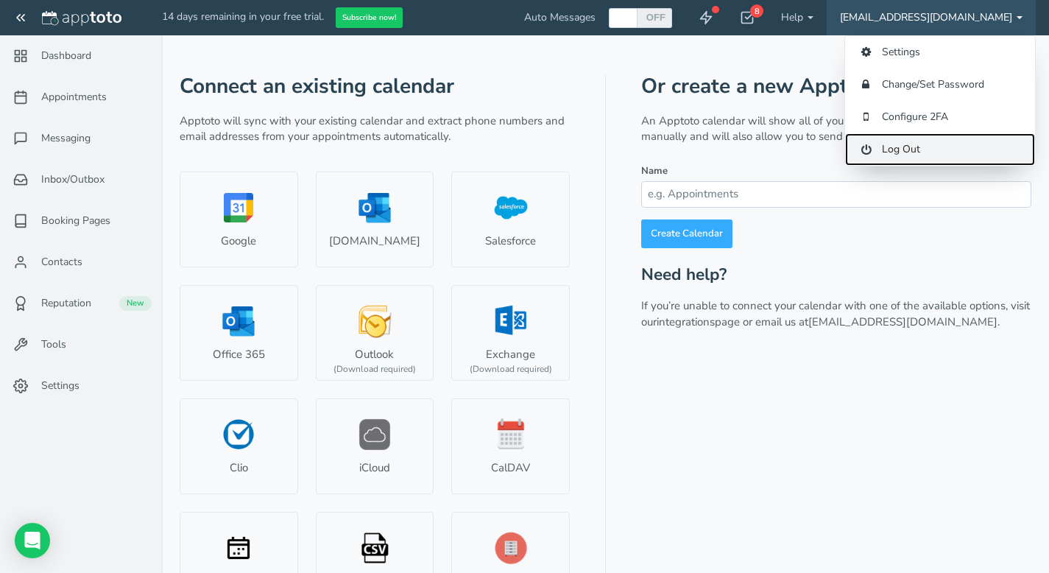
click at [932, 148] on link "Log Out" at bounding box center [940, 149] width 190 height 32
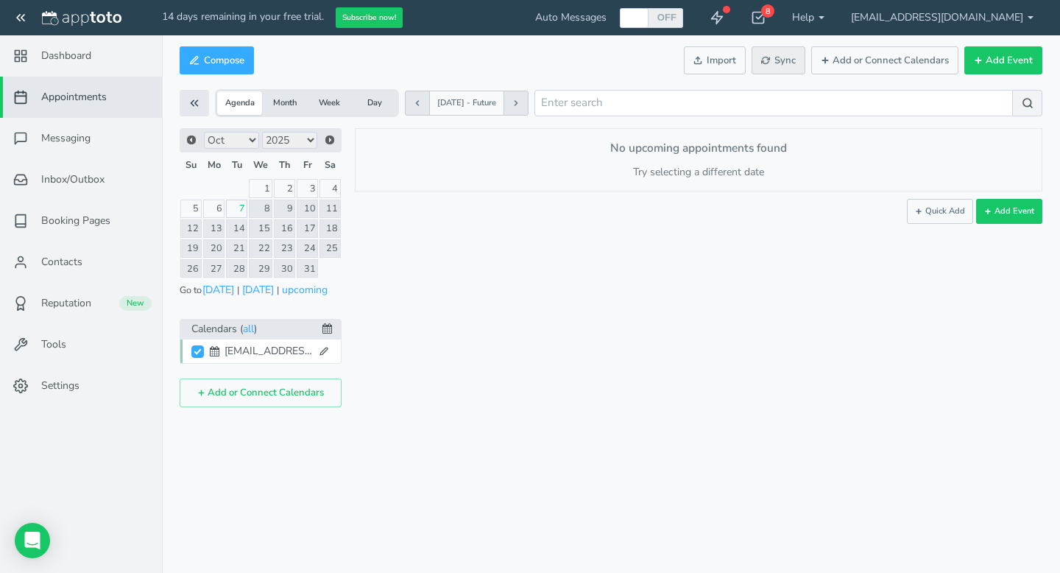
click at [781, 64] on span "Sync" at bounding box center [778, 61] width 35 height 14
click at [858, 64] on button "Add or Connect Calendars" at bounding box center [884, 60] width 147 height 29
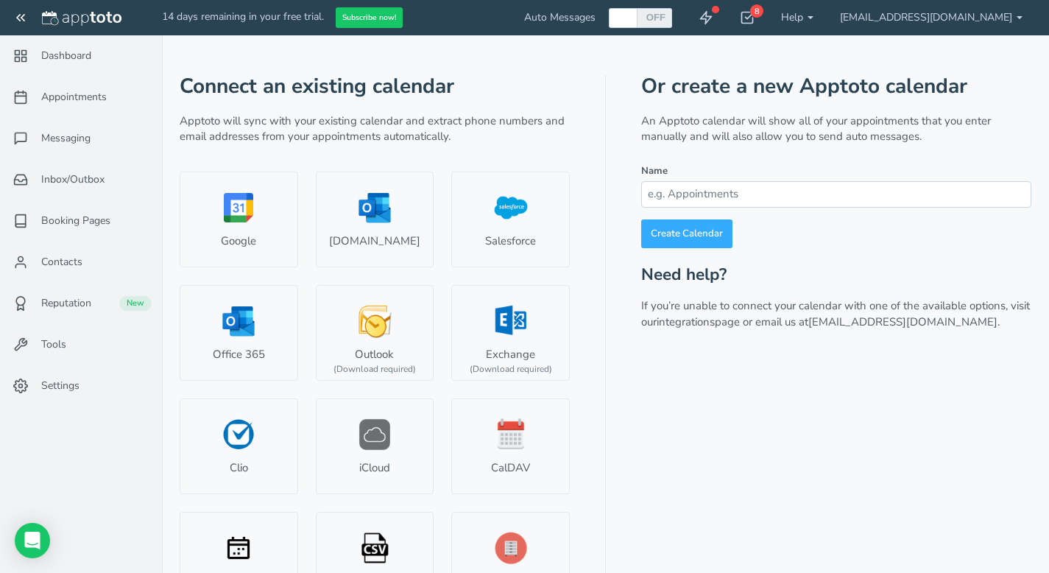
click at [635, 25] on div at bounding box center [623, 18] width 24 height 20
checkbox input "true"
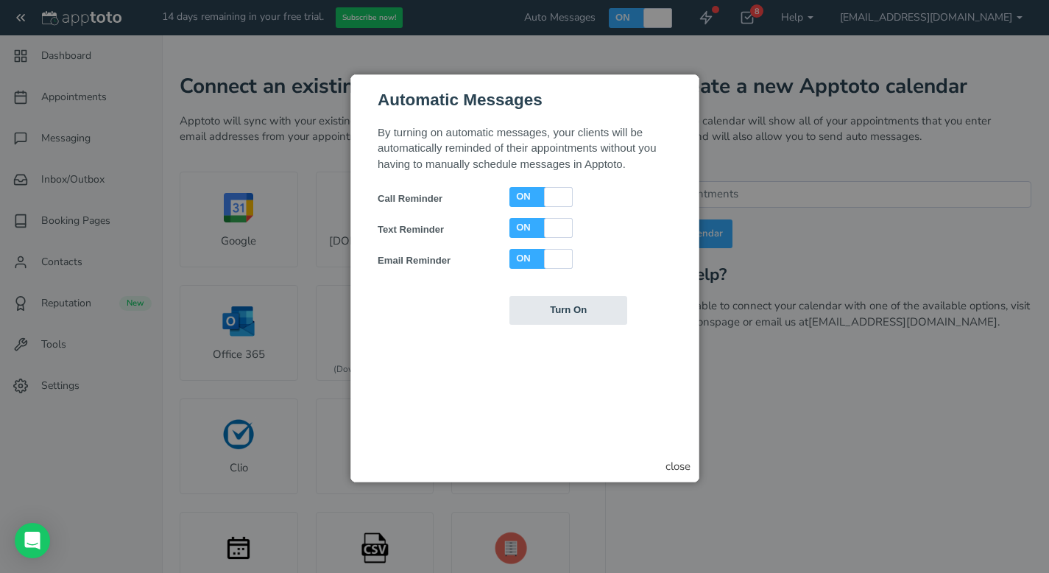
click at [536, 195] on div "ON" at bounding box center [528, 197] width 38 height 20
checkbox input "false"
click at [540, 258] on div "ON" at bounding box center [528, 259] width 38 height 20
checkbox input "false"
click at [600, 316] on input "Turn On" at bounding box center [568, 310] width 118 height 29
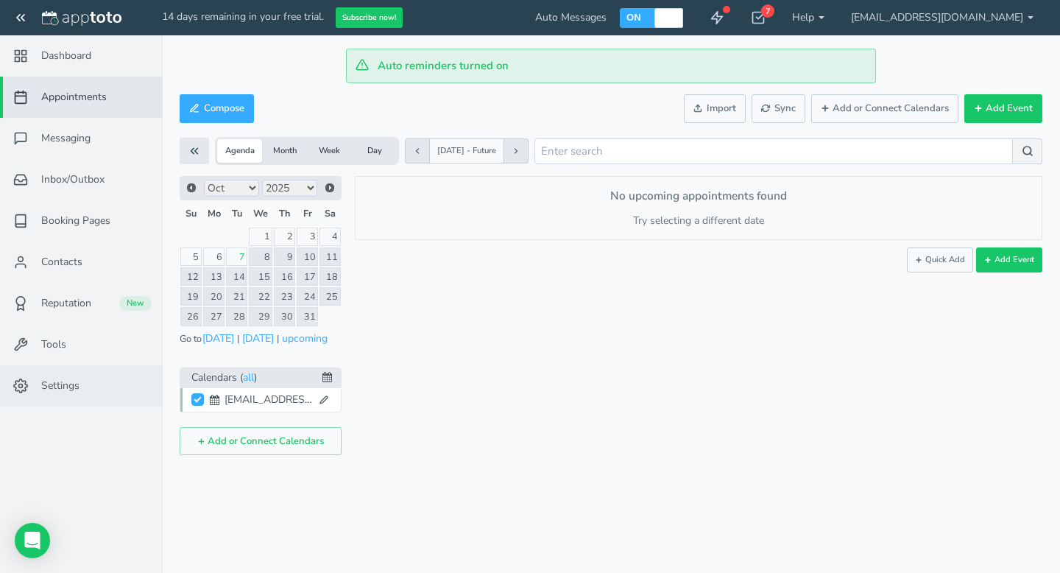
click at [61, 383] on span "Settings" at bounding box center [60, 385] width 38 height 15
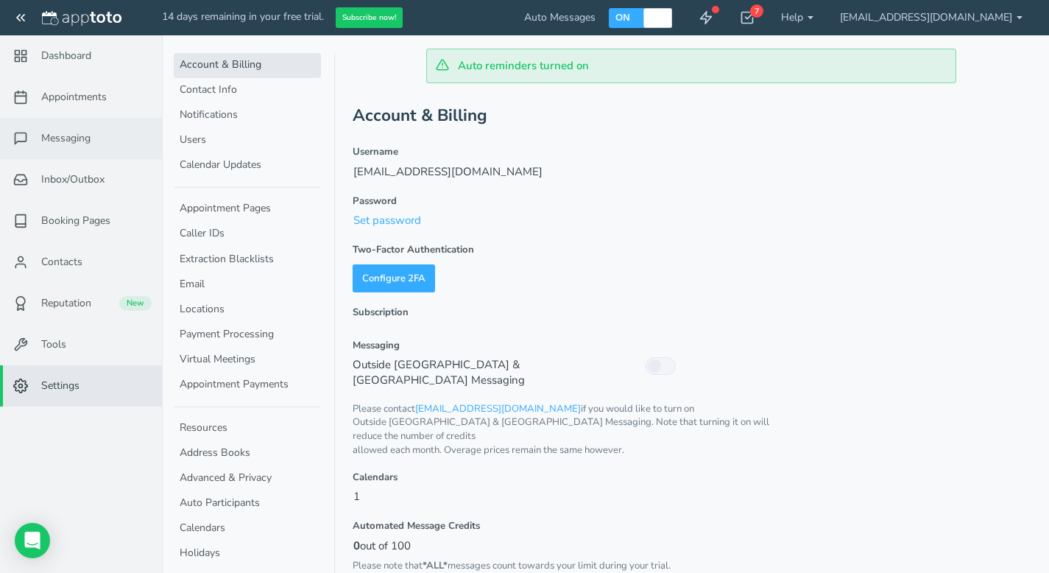
click at [69, 140] on span "Messaging" at bounding box center [65, 138] width 49 height 15
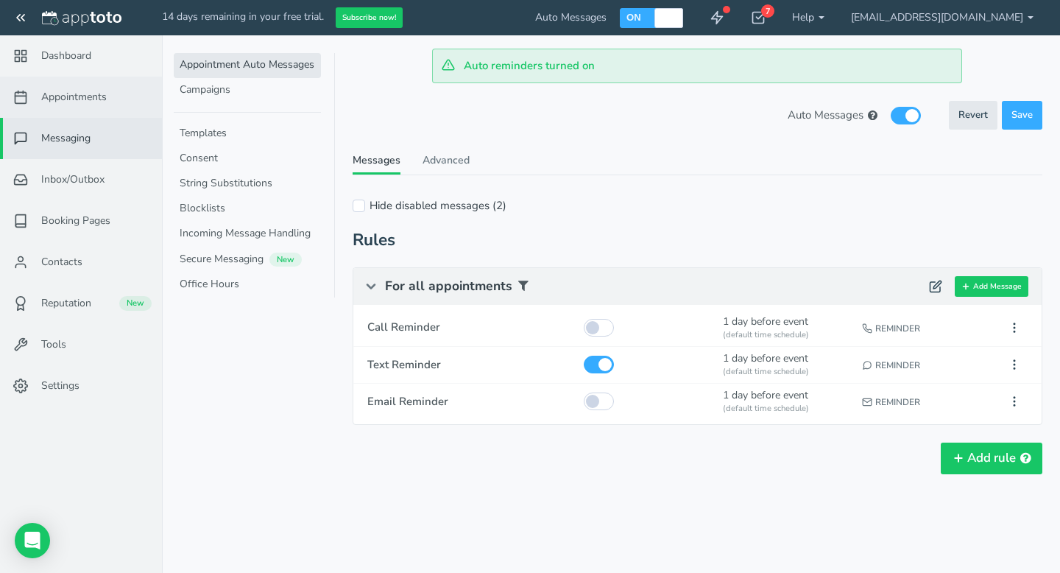
click at [79, 99] on span "Appointments" at bounding box center [73, 97] width 65 height 15
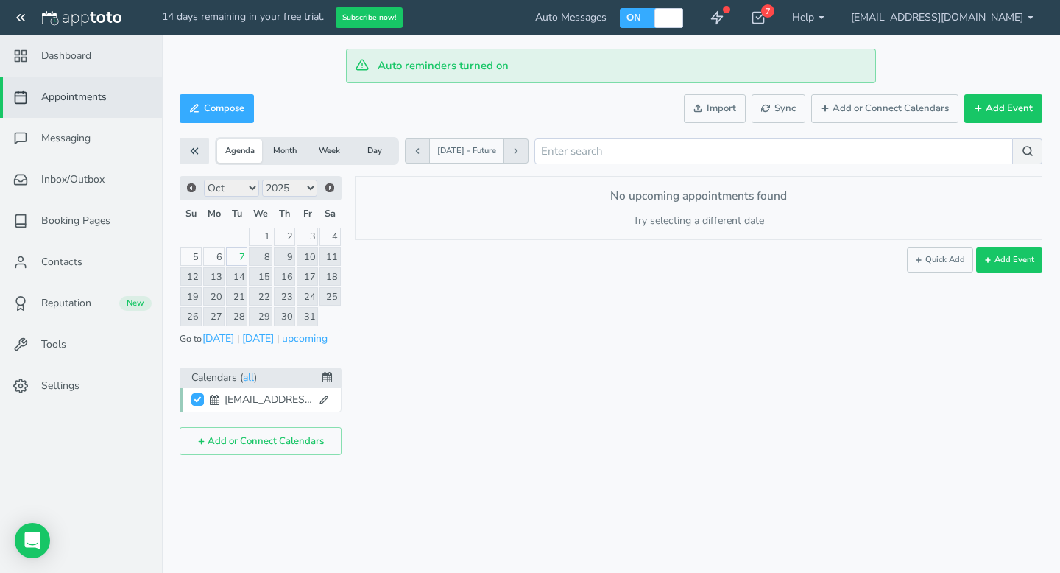
click at [78, 60] on span "Dashboard" at bounding box center [66, 56] width 50 height 15
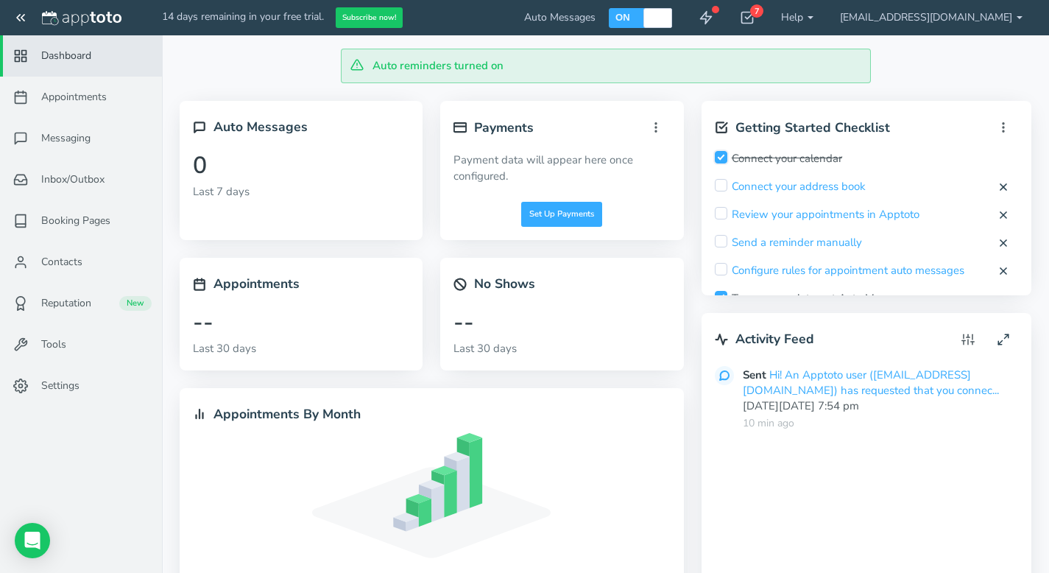
click at [724, 157] on input "checkbox" at bounding box center [721, 157] width 13 height 13
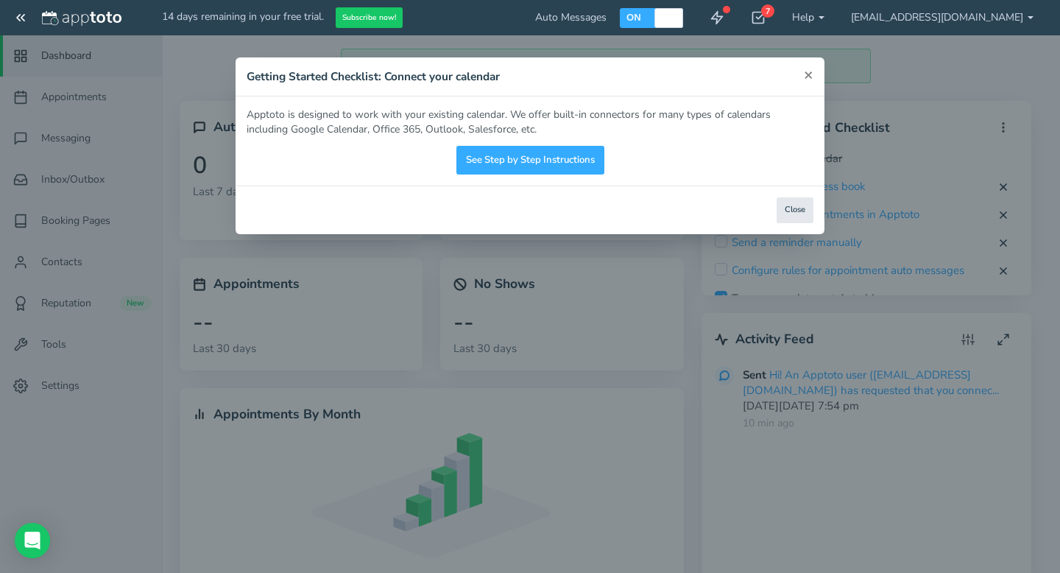
click at [812, 77] on span "×" at bounding box center [809, 74] width 10 height 21
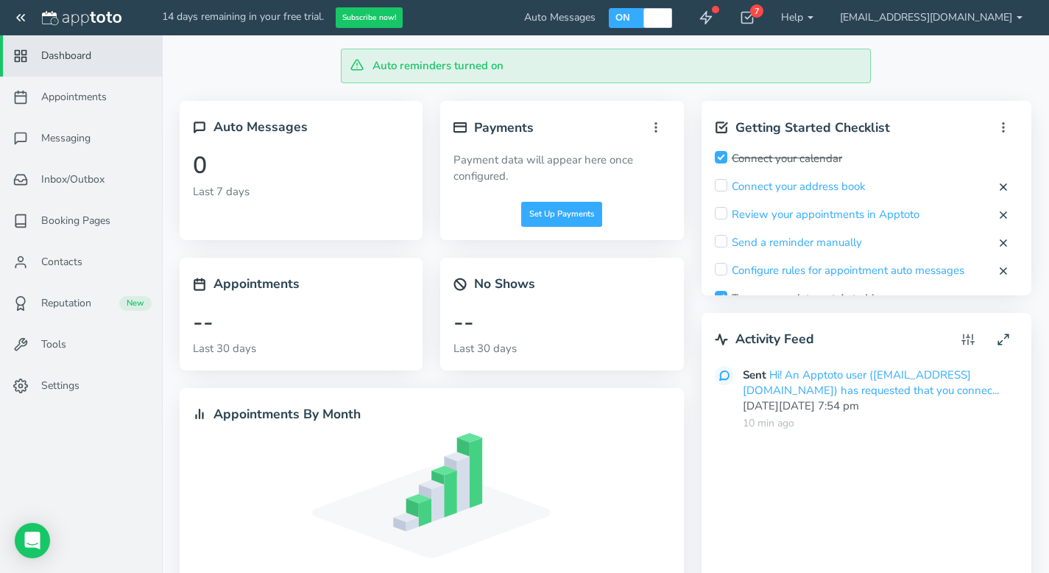
click at [811, 157] on div "Connect your calendar" at bounding box center [778, 158] width 127 height 15
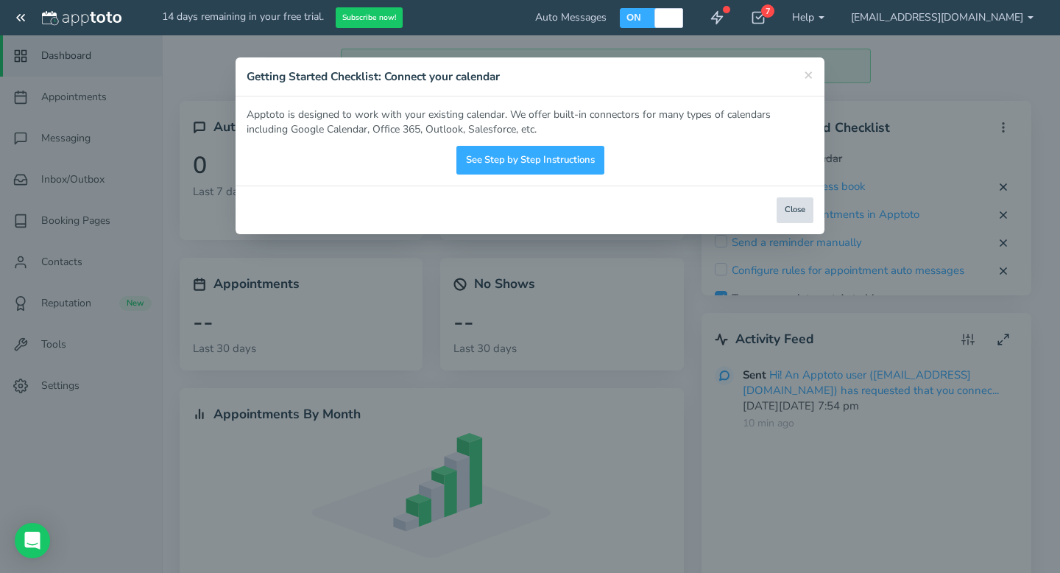
click at [798, 210] on button "Close" at bounding box center [794, 210] width 37 height 26
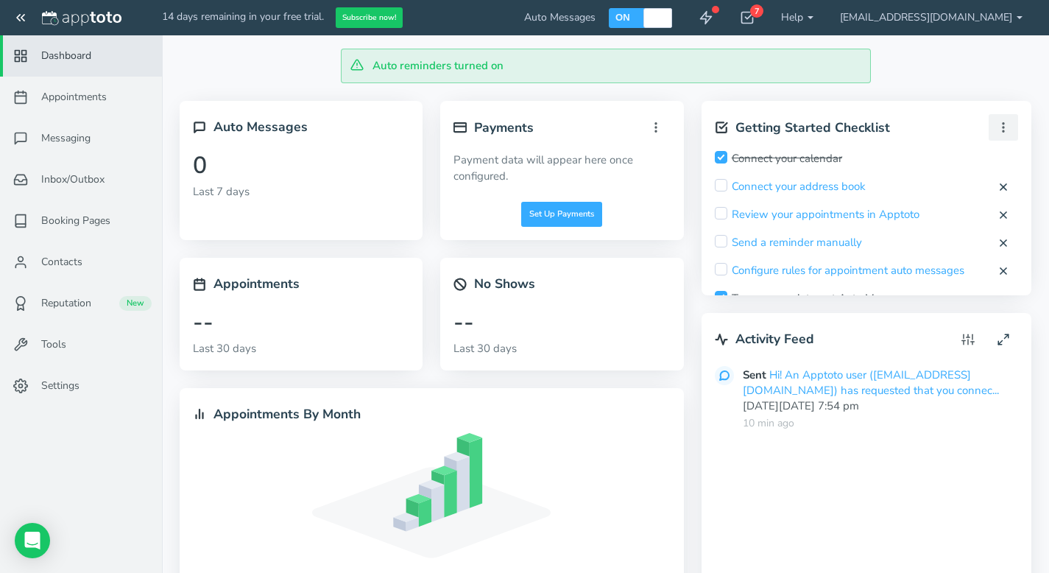
click at [993, 130] on button "button" at bounding box center [1002, 127] width 29 height 26
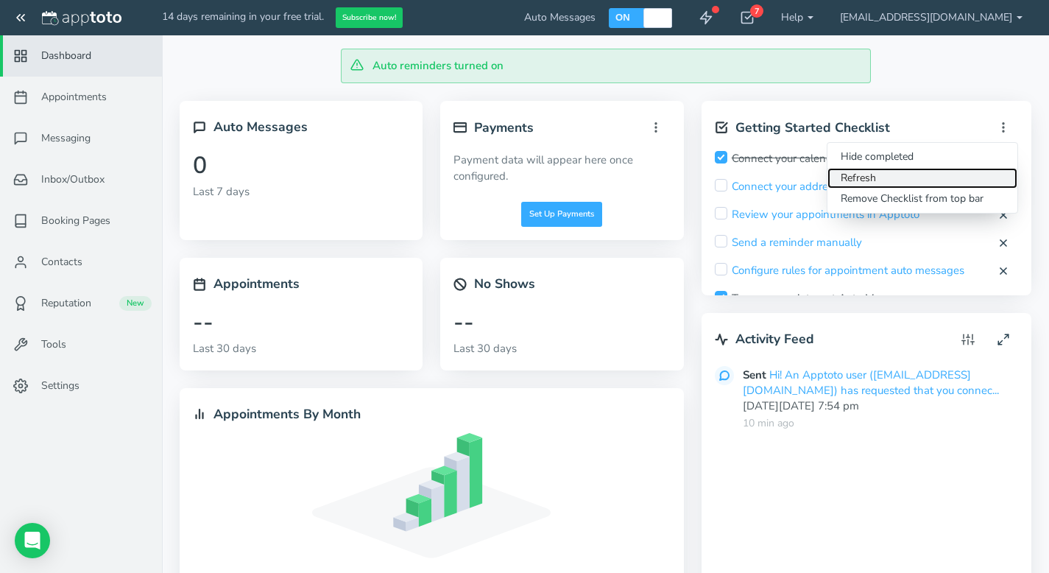
click at [931, 180] on link "Refresh" at bounding box center [922, 178] width 190 height 21
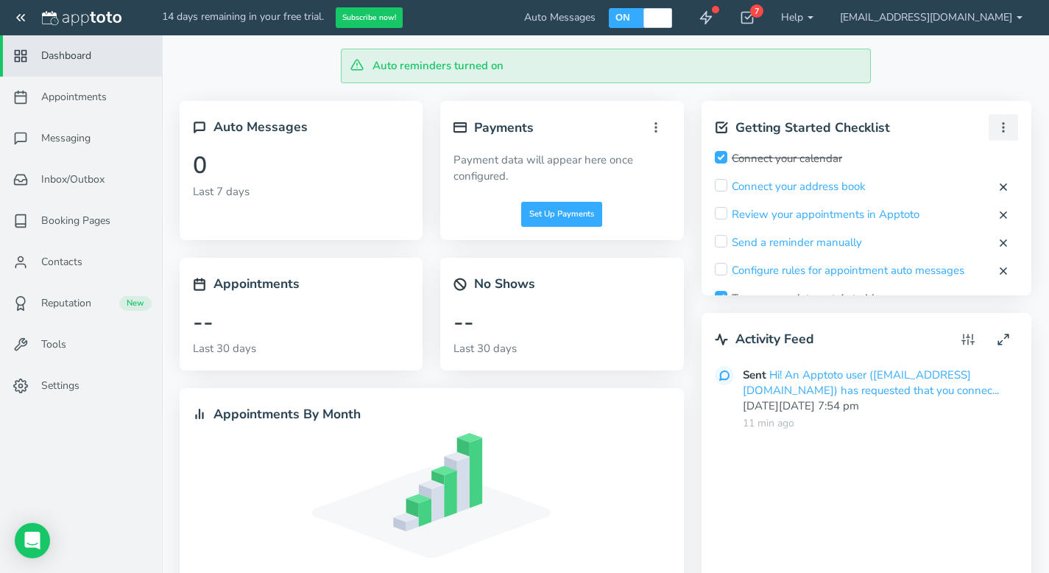
click at [1002, 130] on icon "button" at bounding box center [1002, 127] width 13 height 13
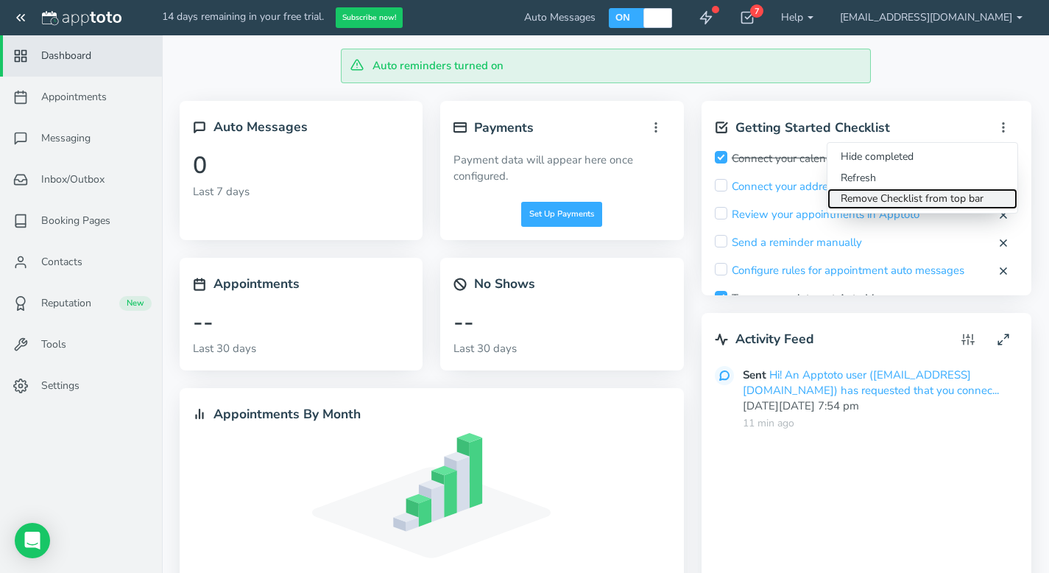
click at [969, 195] on link "Remove Checklist from top bar" at bounding box center [922, 198] width 190 height 21
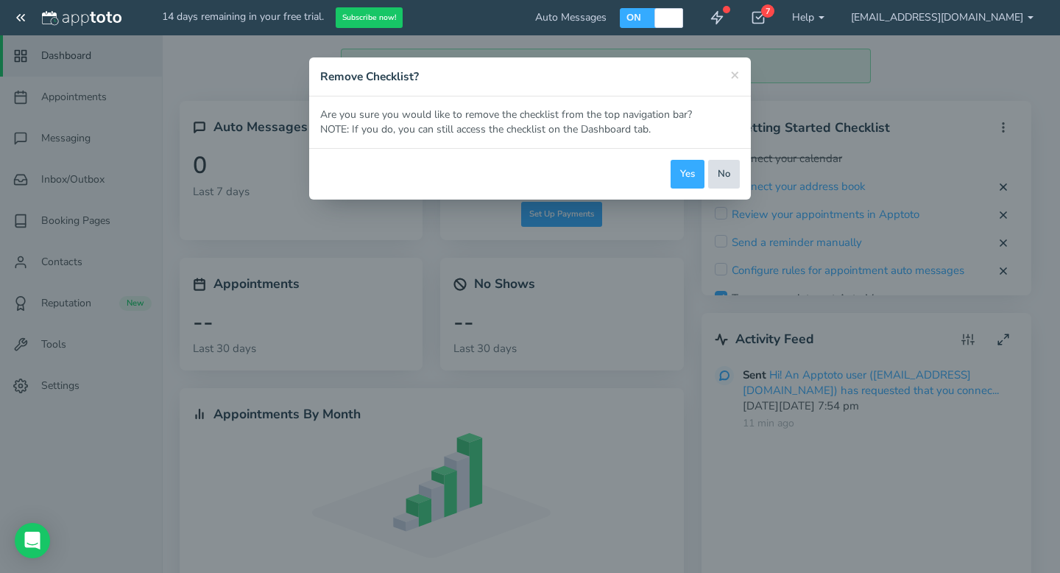
click at [729, 180] on button "No" at bounding box center [724, 174] width 32 height 29
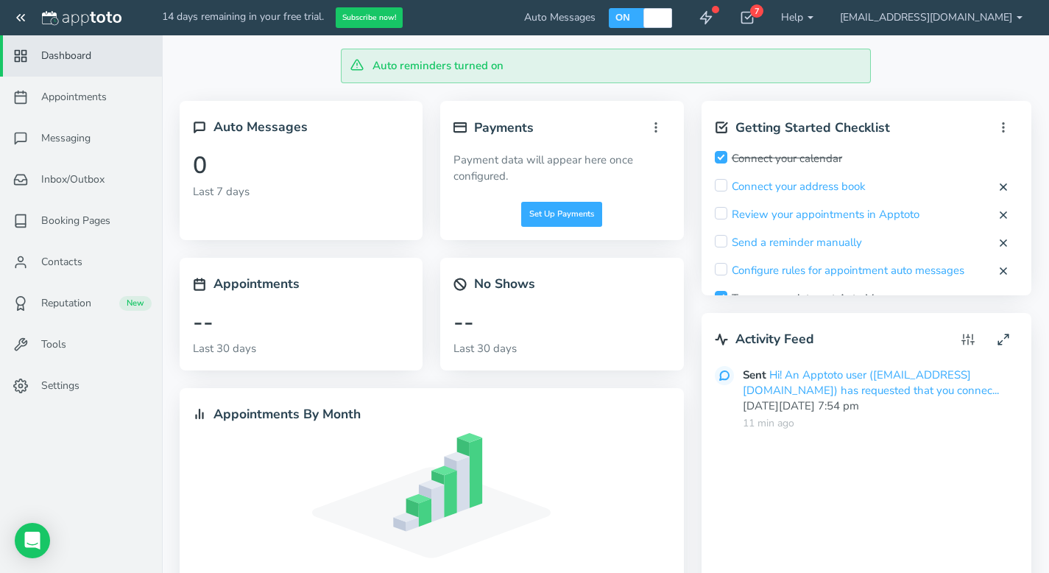
click at [743, 154] on div "Connect your calendar" at bounding box center [778, 158] width 127 height 15
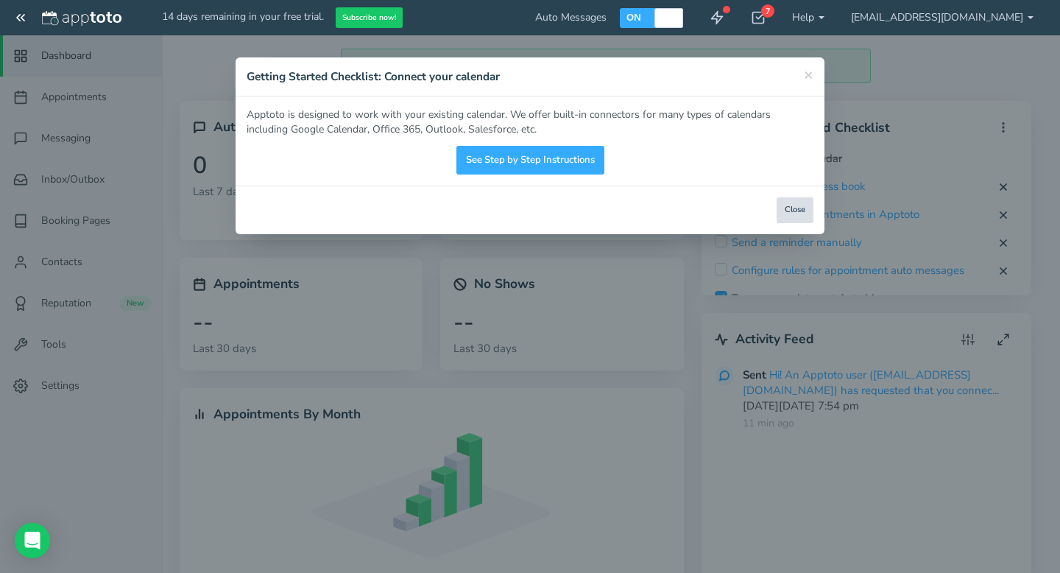
click at [805, 208] on button "Close" at bounding box center [794, 210] width 37 height 26
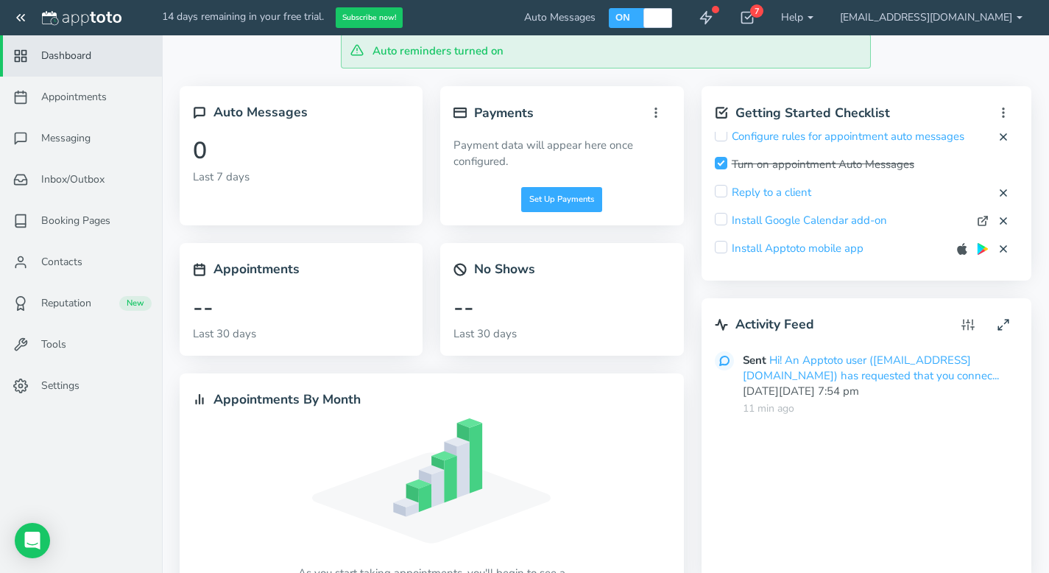
scroll to position [21, 0]
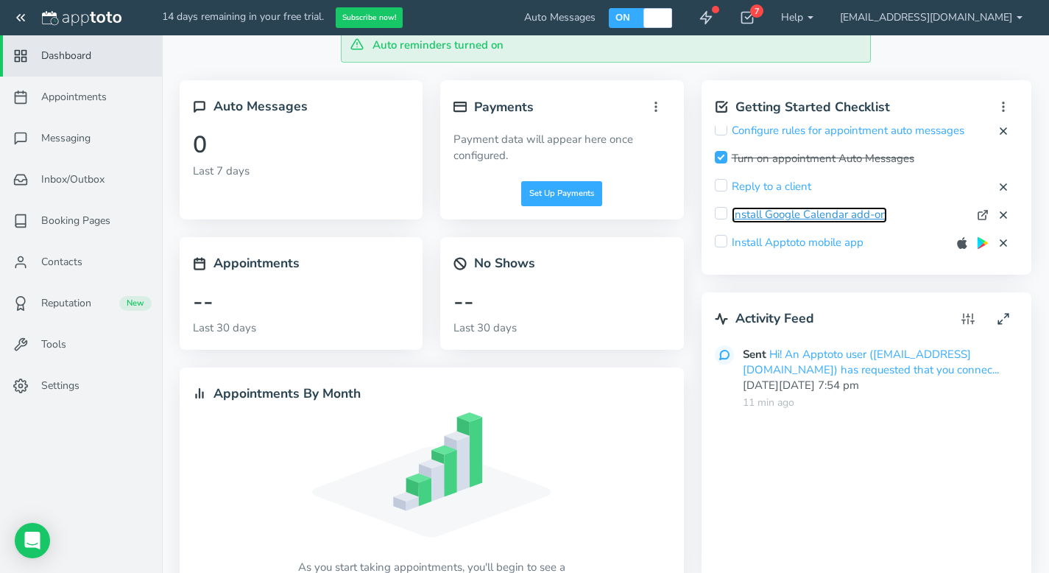
click at [854, 217] on link "Install Google Calendar add-on" at bounding box center [809, 214] width 155 height 15
click at [790, 213] on link "Install Google Calendar add-on" at bounding box center [809, 214] width 155 height 15
click at [136, 225] on link "Booking Pages" at bounding box center [81, 220] width 162 height 41
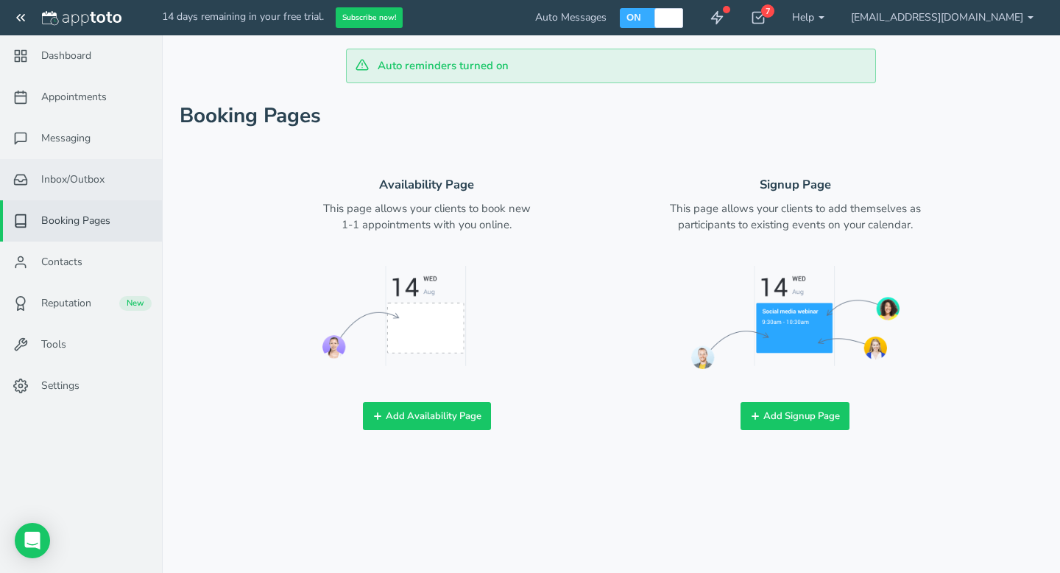
click at [97, 190] on link "Inbox/Outbox 0" at bounding box center [81, 179] width 162 height 41
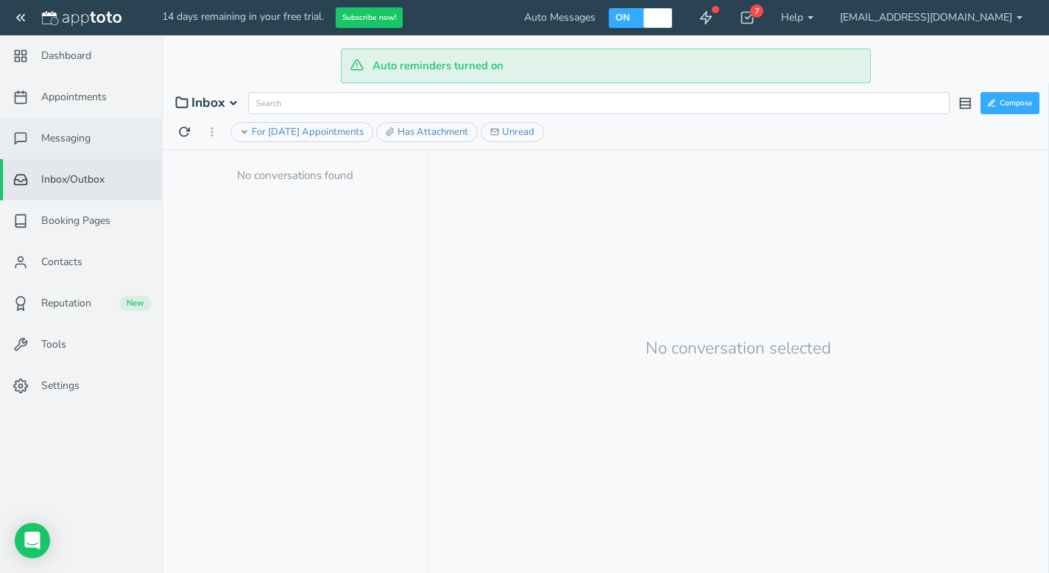
click at [91, 138] on span "Messaging" at bounding box center [65, 138] width 49 height 15
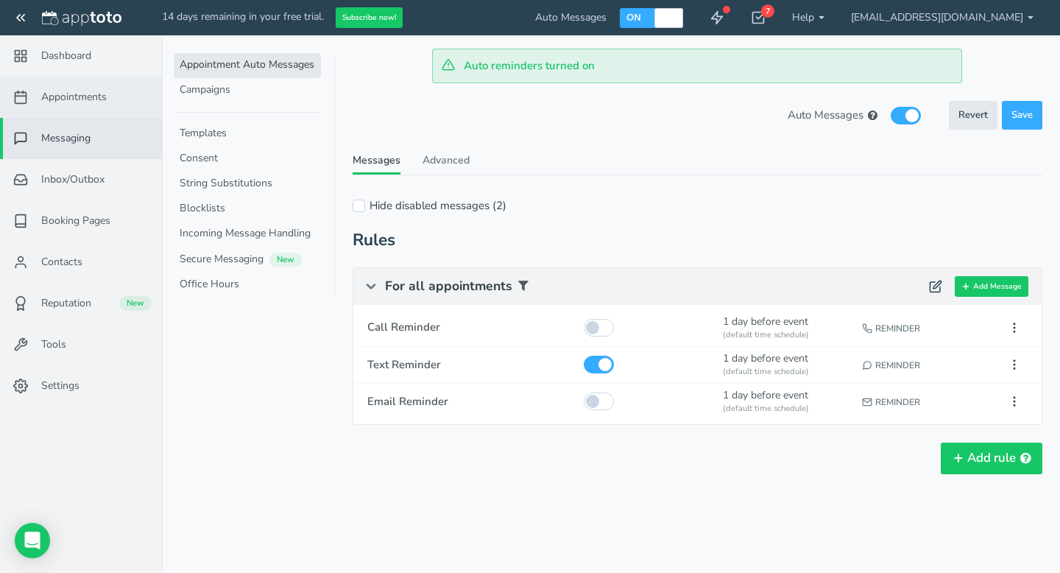
click at [93, 96] on span "Appointments" at bounding box center [73, 97] width 65 height 15
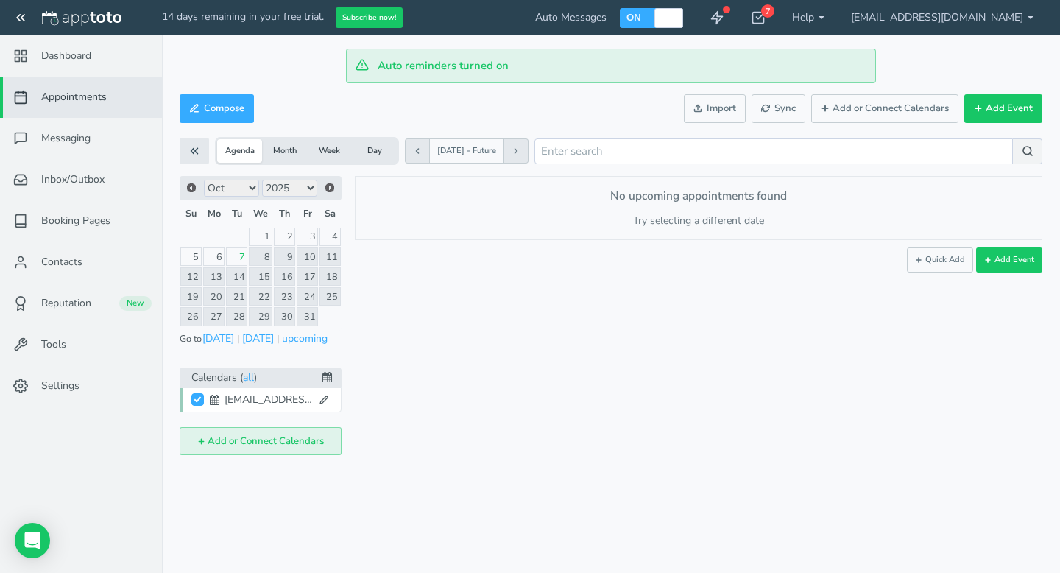
click at [272, 445] on button "Add or Connect Calendars" at bounding box center [261, 441] width 162 height 29
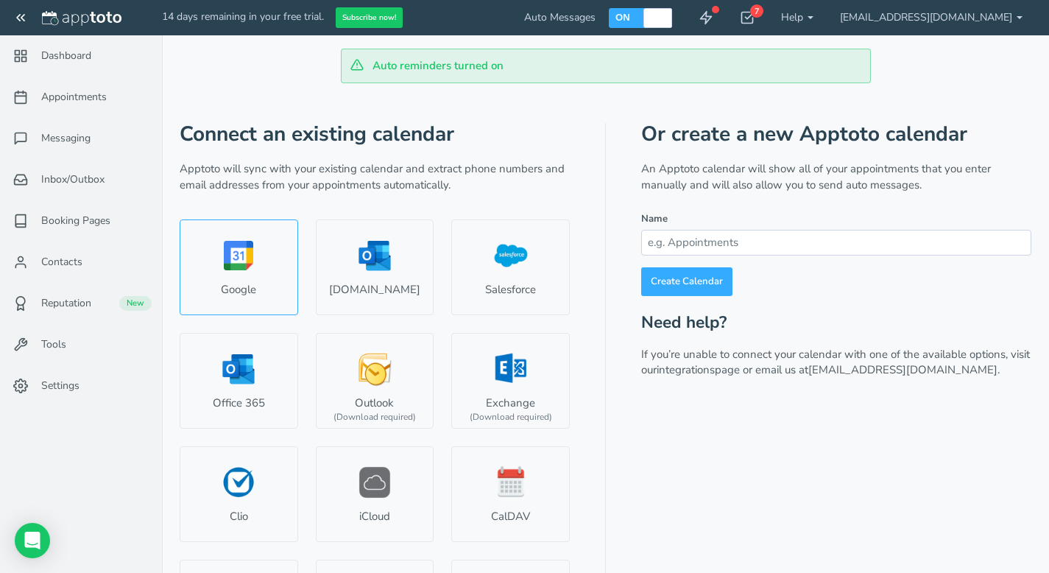
click at [229, 277] on link "Google" at bounding box center [239, 267] width 118 height 96
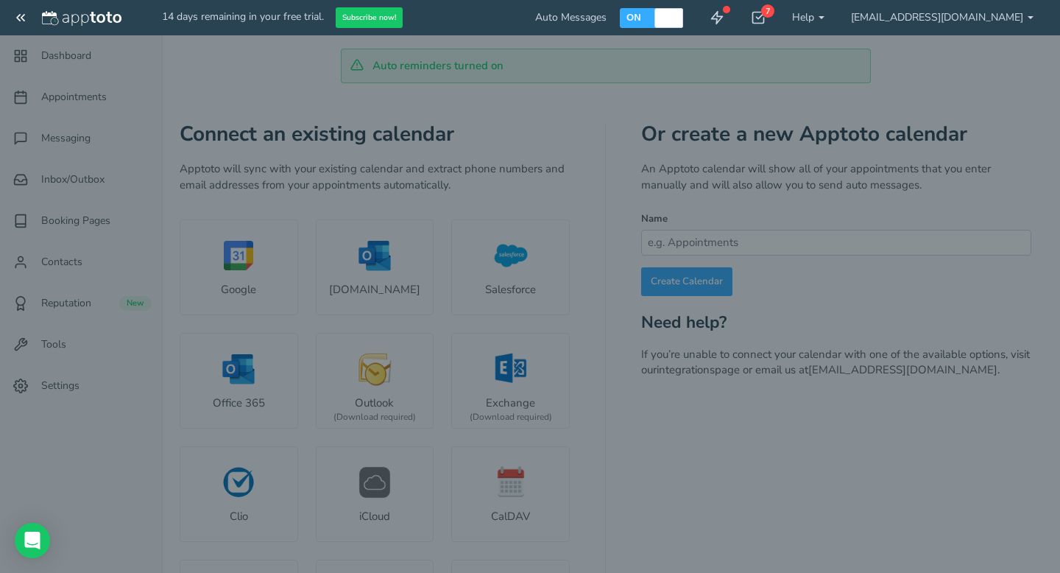
select select "number:58313"
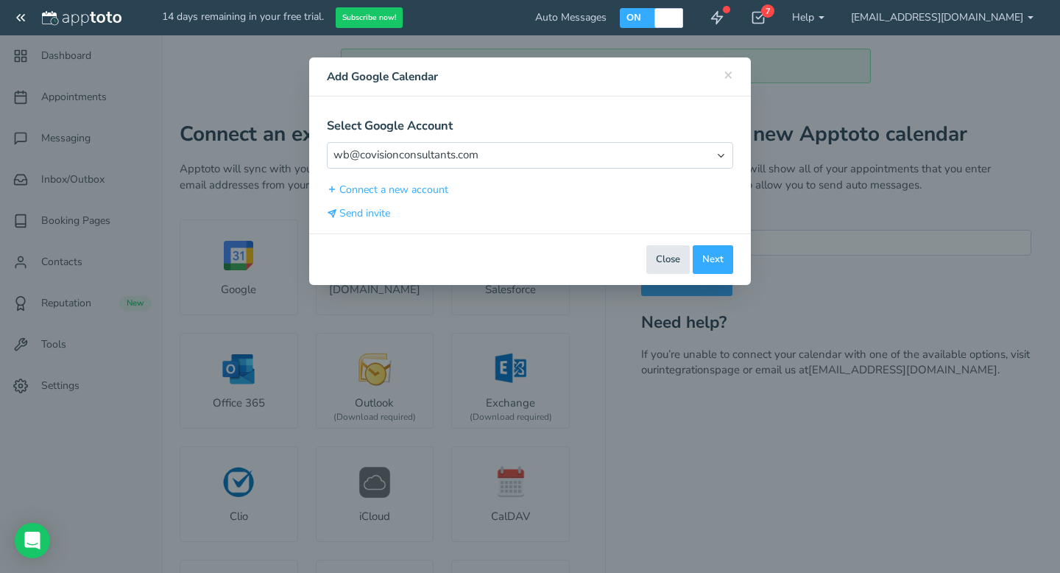
type input "[EMAIL_ADDRESS][DOMAIN_NAME]"
type input "#9fe1e7"
checkbox input "true"
select select "string:America/Los_Angeles"
click at [723, 260] on button "Next" at bounding box center [713, 259] width 40 height 29
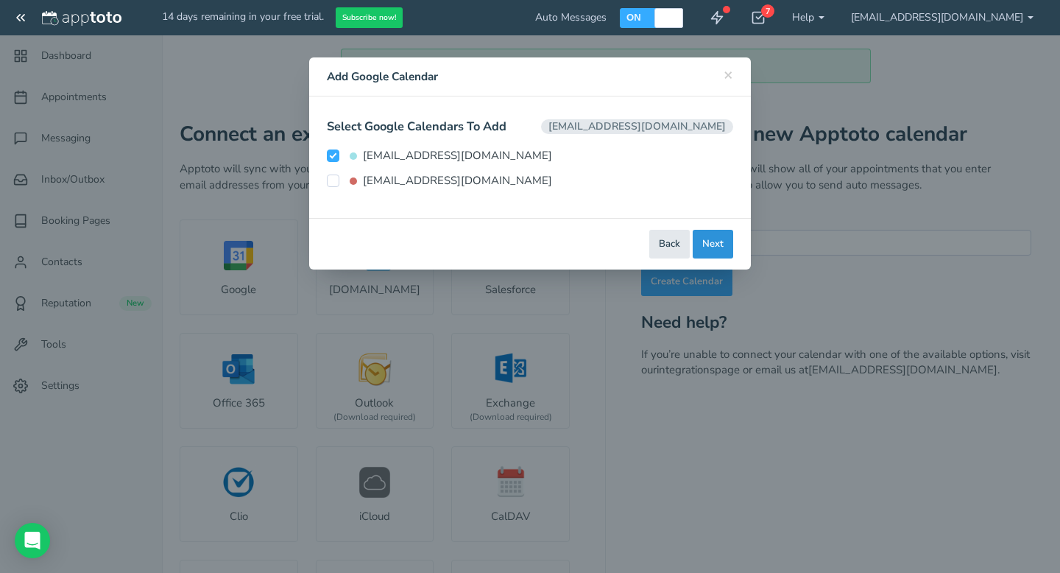
click at [716, 252] on button "Next" at bounding box center [713, 244] width 40 height 29
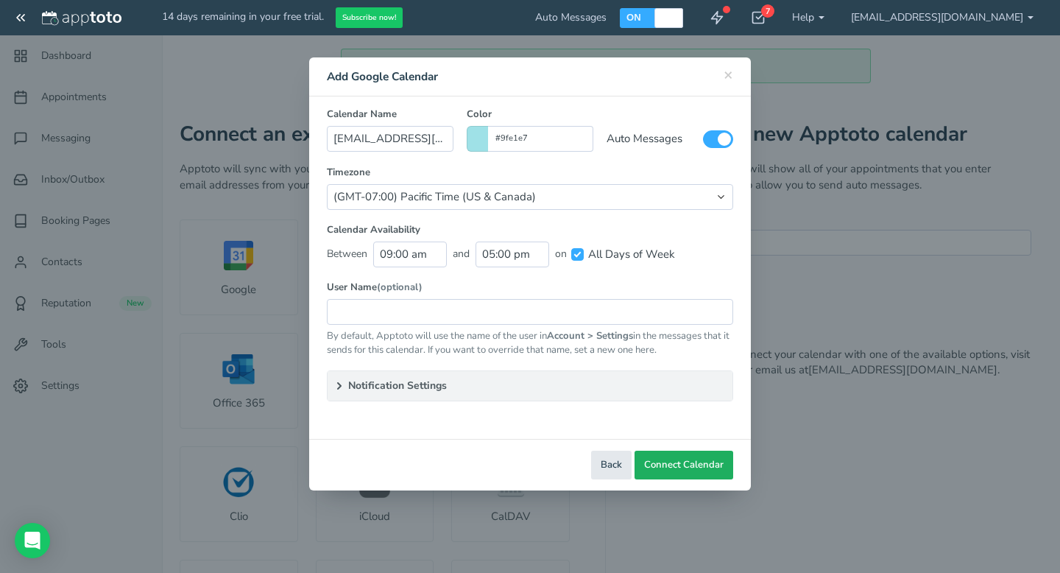
click at [701, 459] on span "Connect Calendar" at bounding box center [683, 465] width 79 height 14
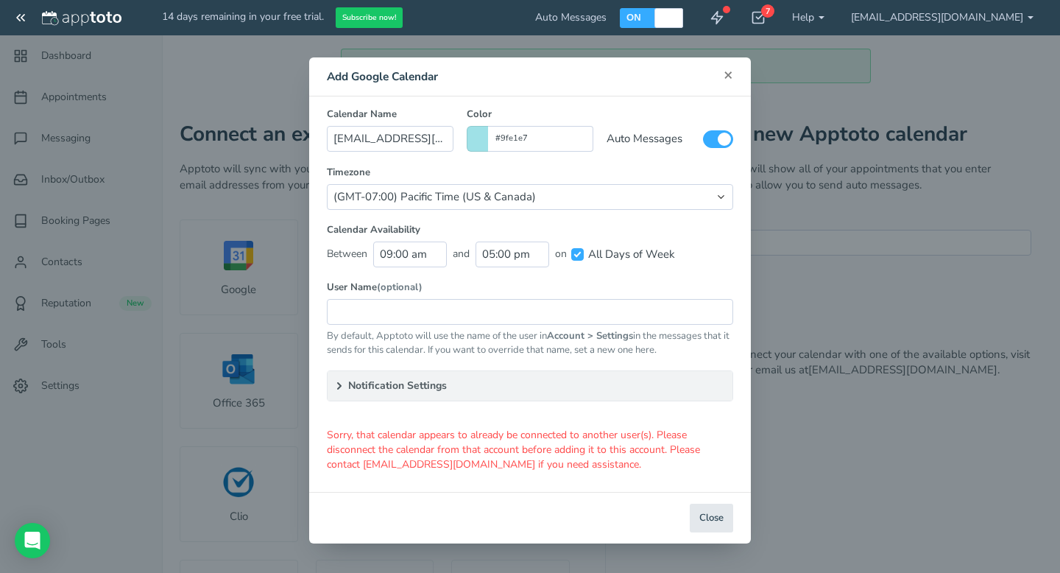
click at [729, 77] on span "×" at bounding box center [728, 74] width 10 height 21
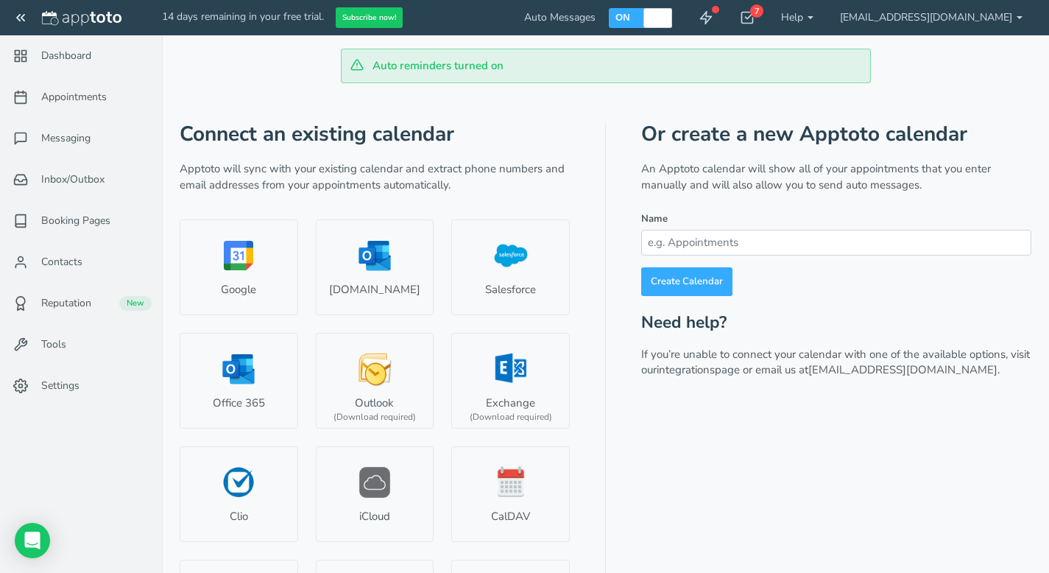
click at [308, 7] on div "14 days remaining in your free trial. Subscribe now!" at bounding box center [282, 17] width 241 height 21
click at [887, 18] on link "[EMAIL_ADDRESS][DOMAIN_NAME]" at bounding box center [930, 17] width 209 height 35
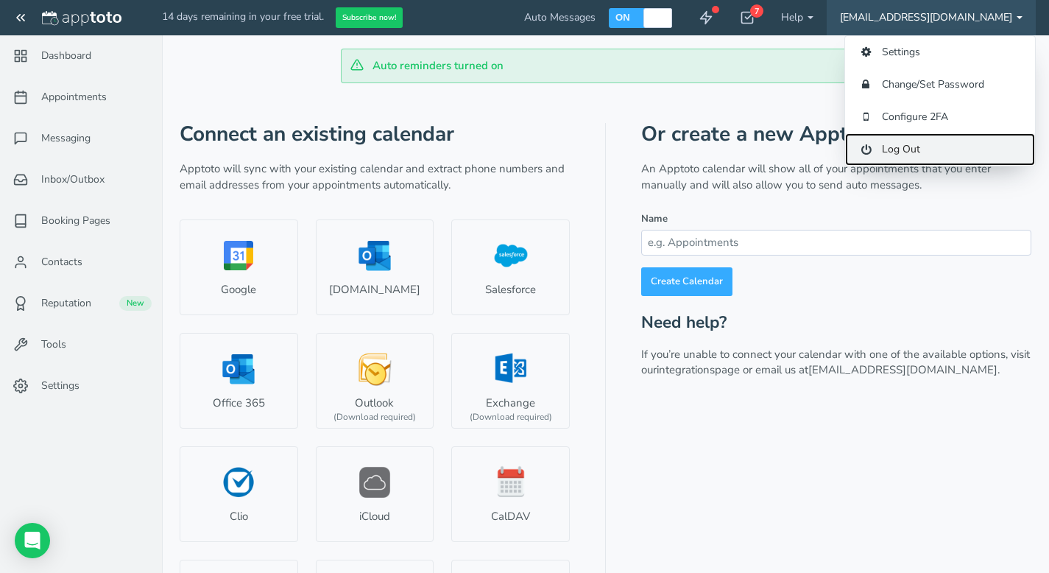
click at [913, 149] on link "Log Out" at bounding box center [940, 149] width 190 height 32
